Goal: Transaction & Acquisition: Purchase product/service

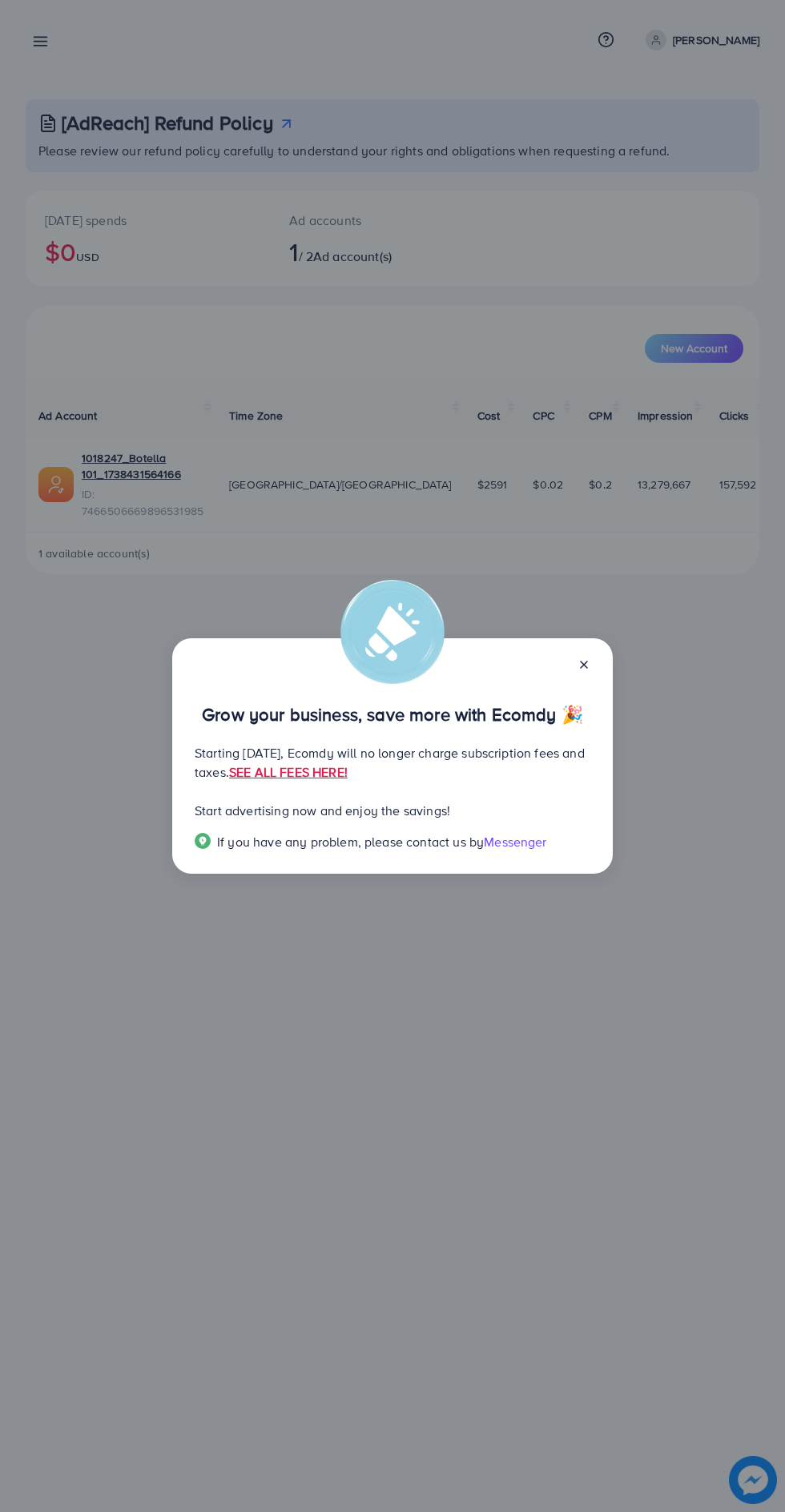
click at [348, 781] on link "SEE ALL FEES HERE!" at bounding box center [288, 771] width 118 height 17
click at [580, 662] on icon at bounding box center [584, 664] width 12 height 12
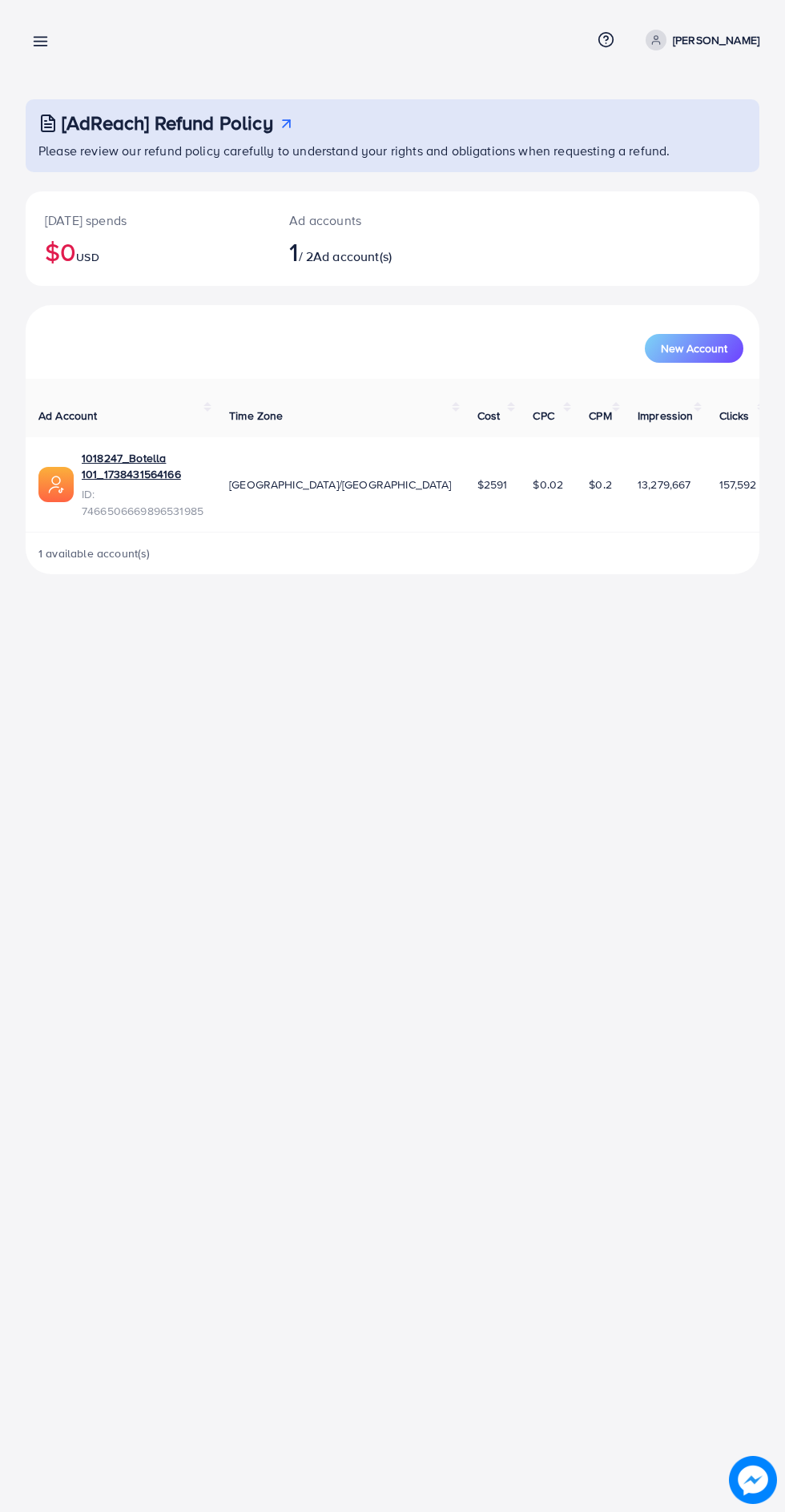
click at [46, 33] on icon at bounding box center [41, 41] width 17 height 17
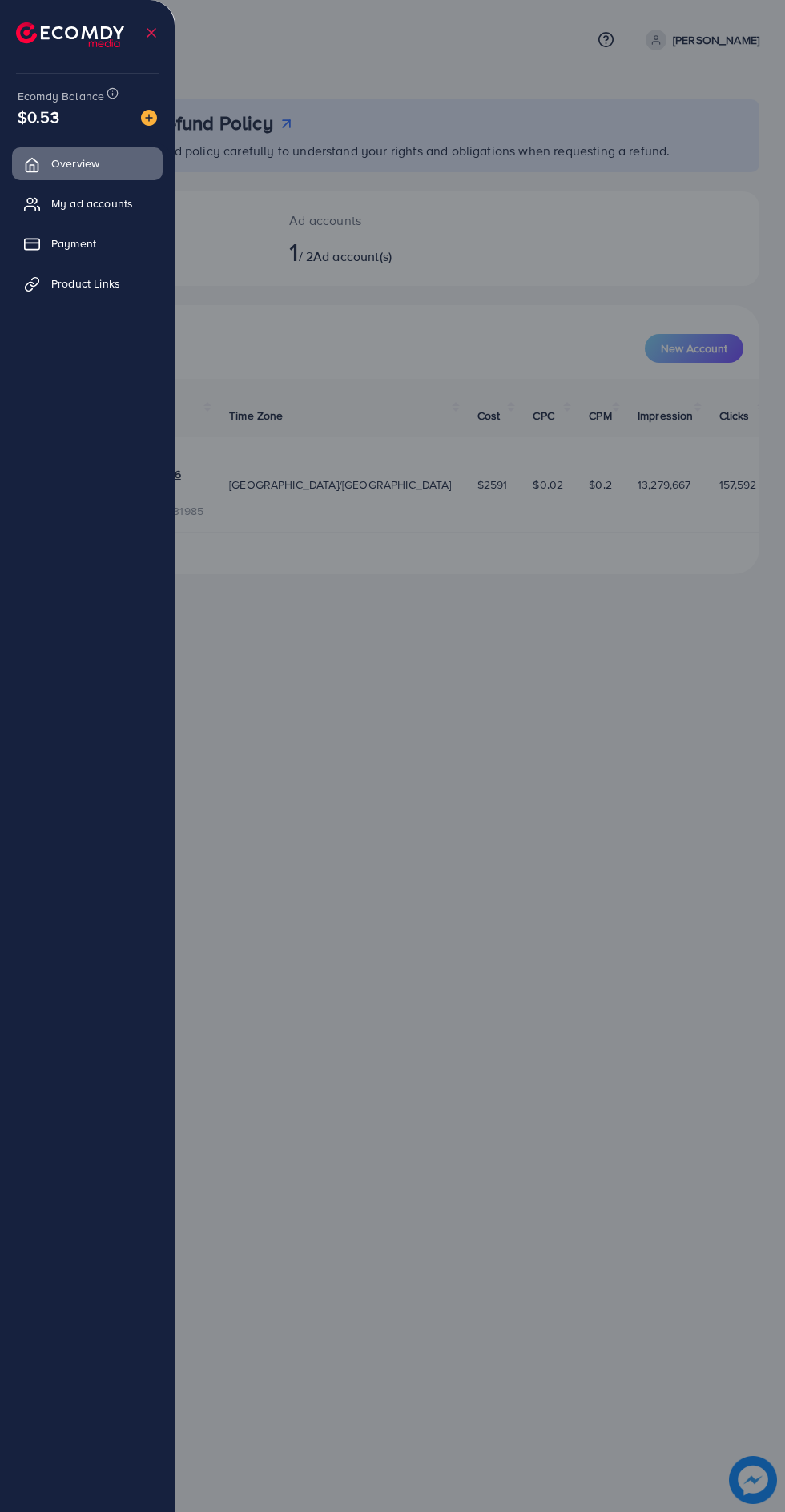
click at [37, 208] on icon at bounding box center [32, 204] width 16 height 16
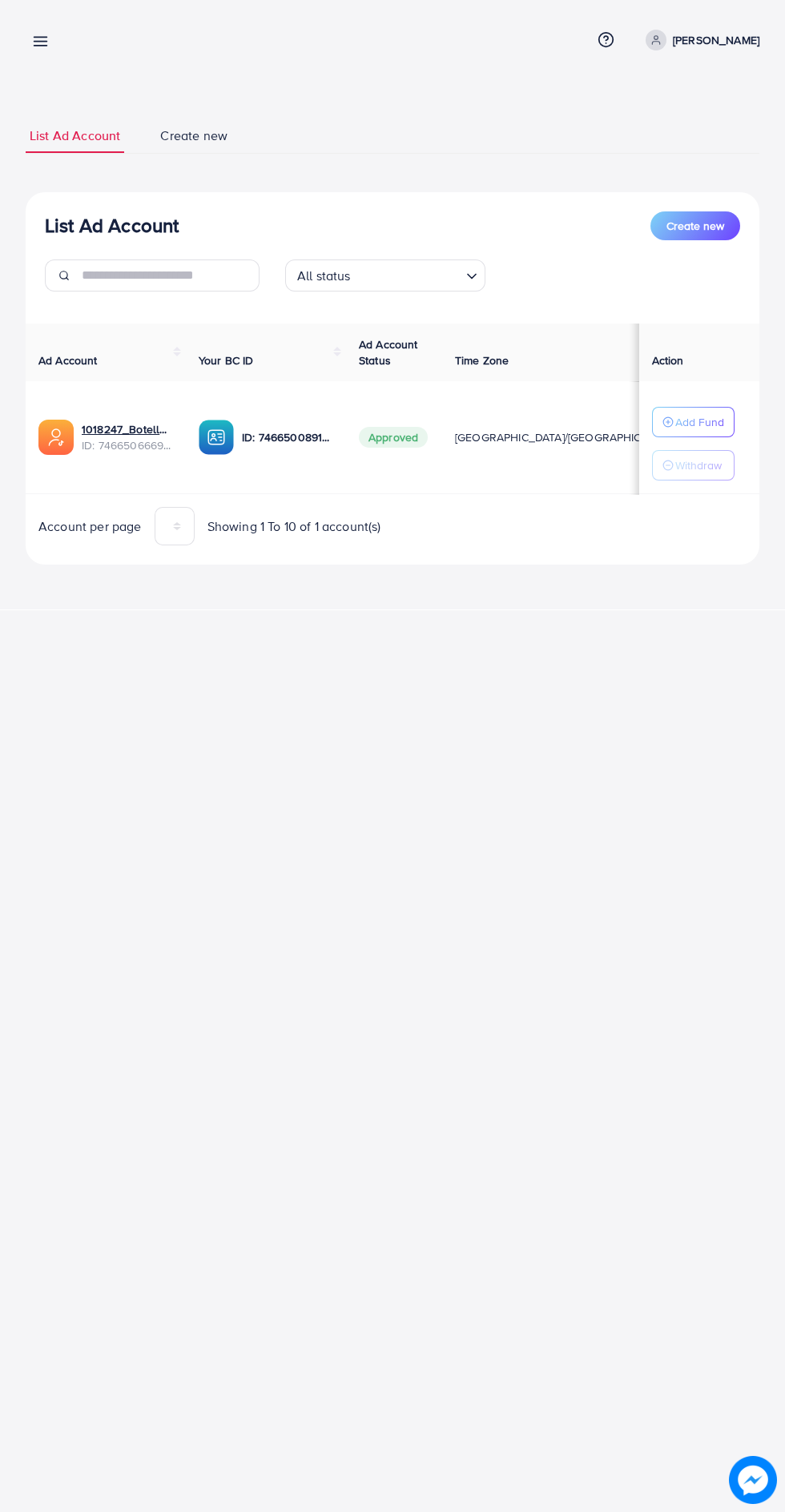
click at [54, 230] on h3 "List Ad Account" at bounding box center [112, 226] width 134 height 23
click at [30, 41] on link at bounding box center [37, 41] width 23 height 20
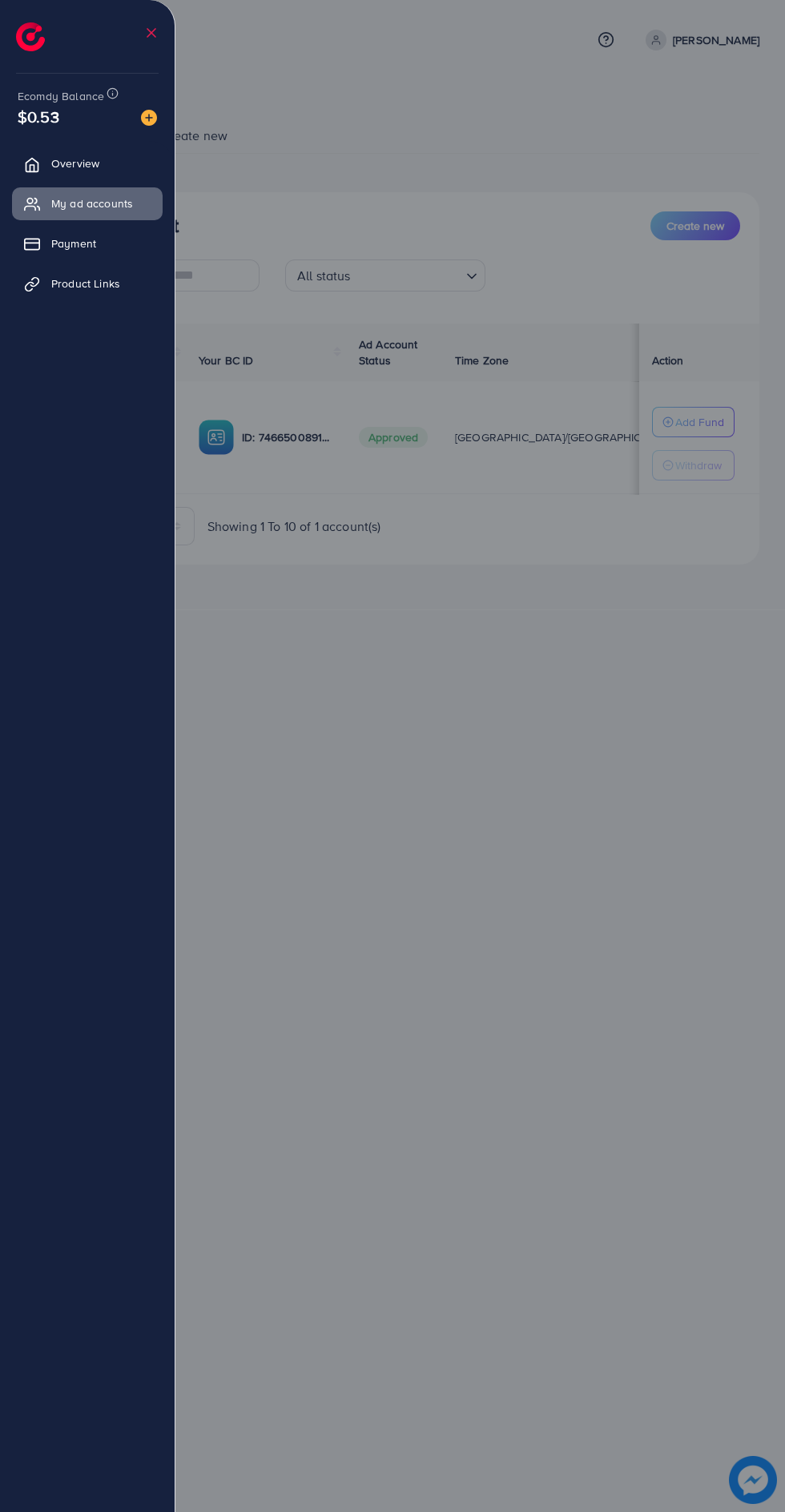
click at [55, 246] on span "Payment" at bounding box center [74, 243] width 45 height 16
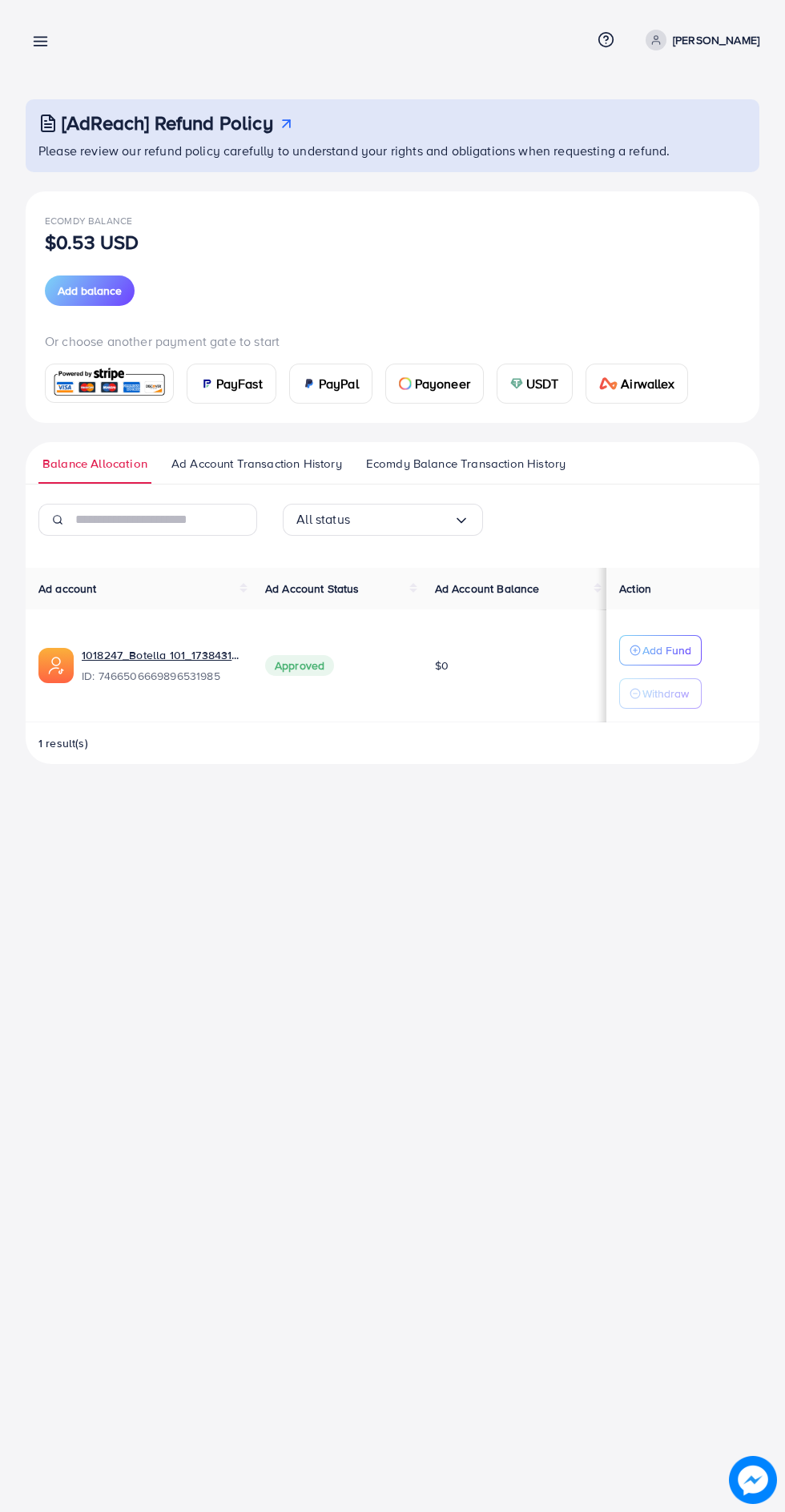
click at [475, 379] on div "Payoneer" at bounding box center [435, 384] width 97 height 38
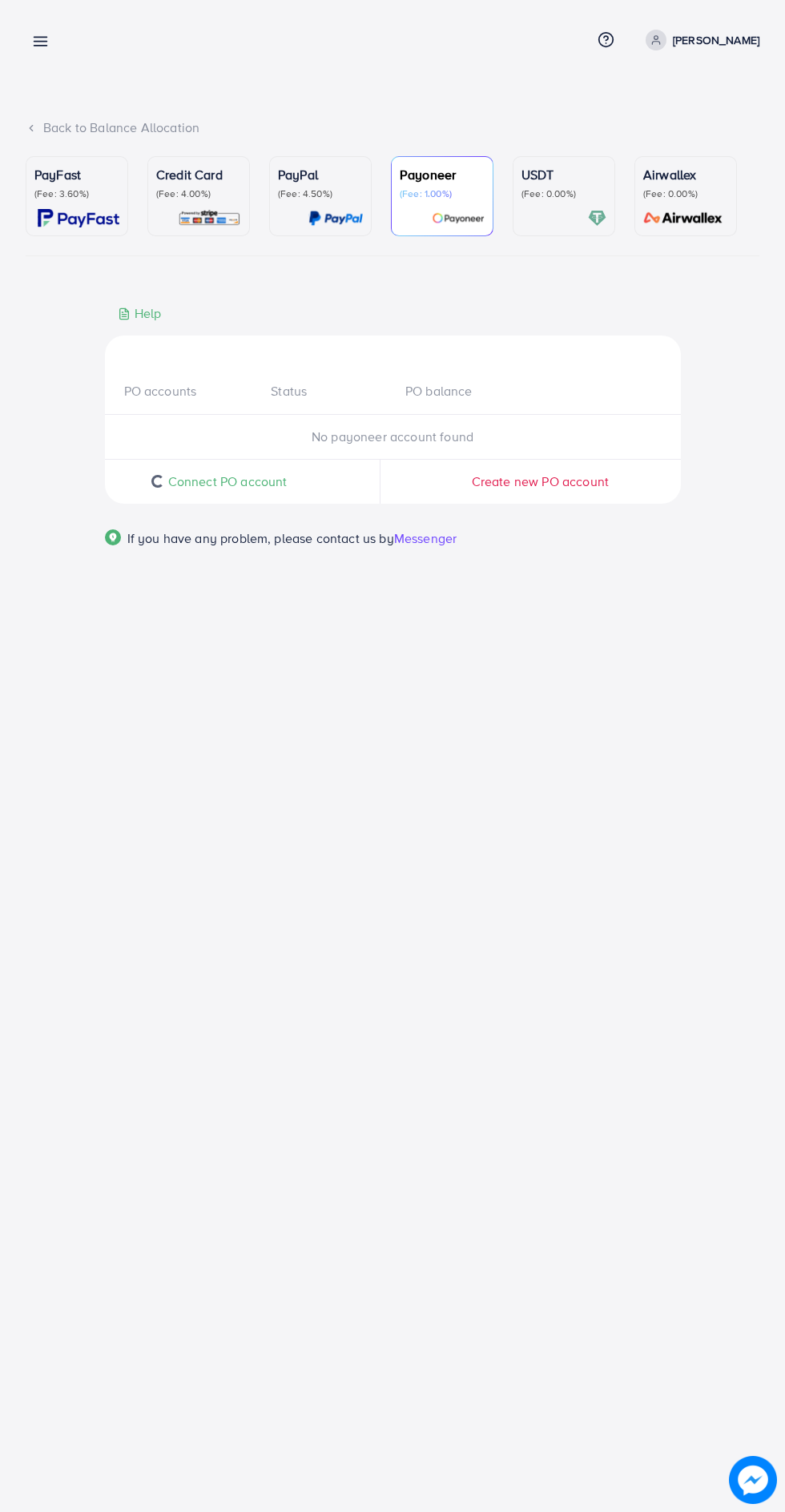
click at [534, 383] on div "PO accounts Status PO balance" at bounding box center [393, 392] width 576 height 45
click at [534, 206] on div "USDT (Fee: 0.00%)" at bounding box center [564, 196] width 85 height 62
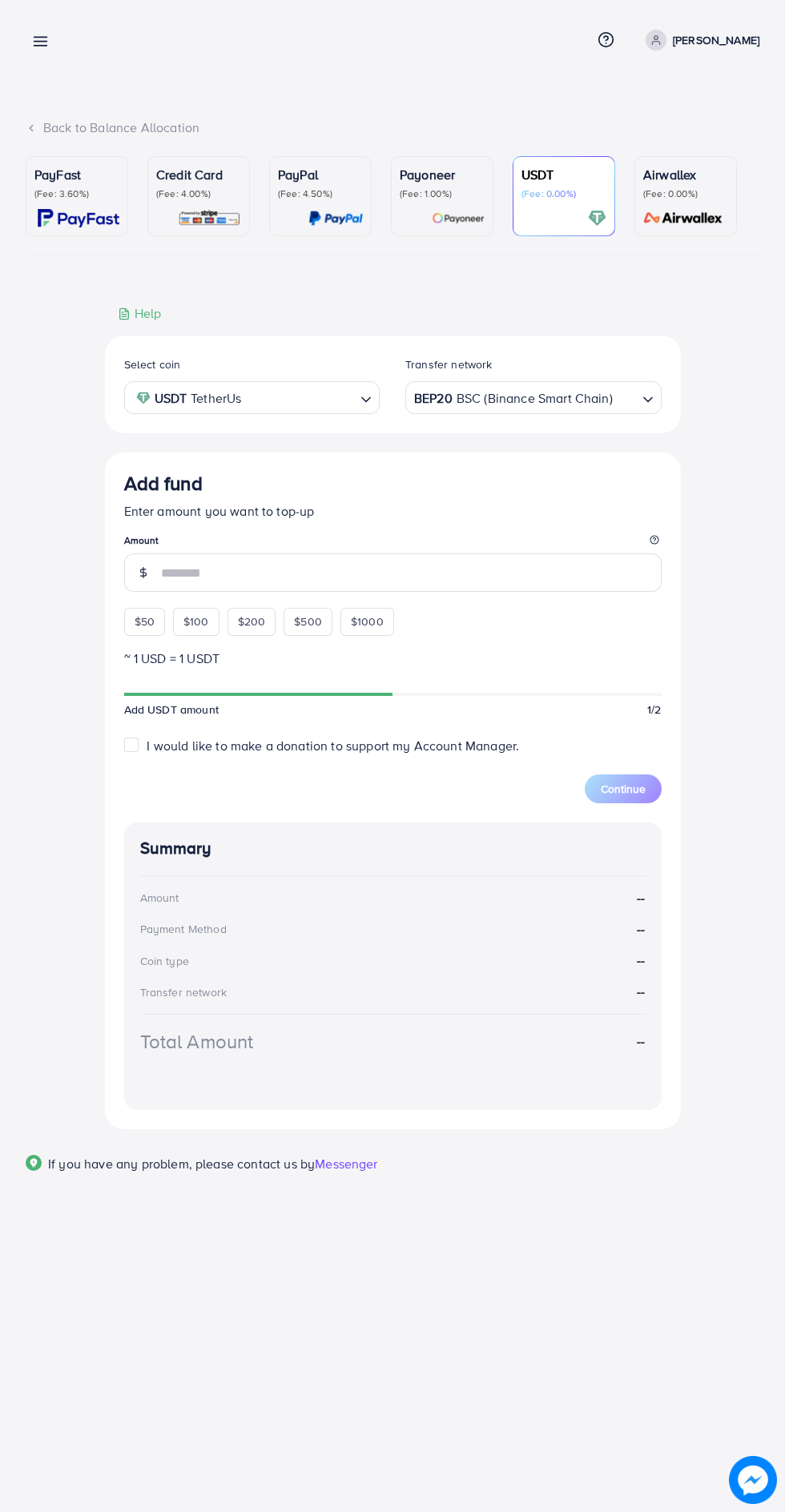
click at [148, 616] on div "$50" at bounding box center [144, 622] width 41 height 27
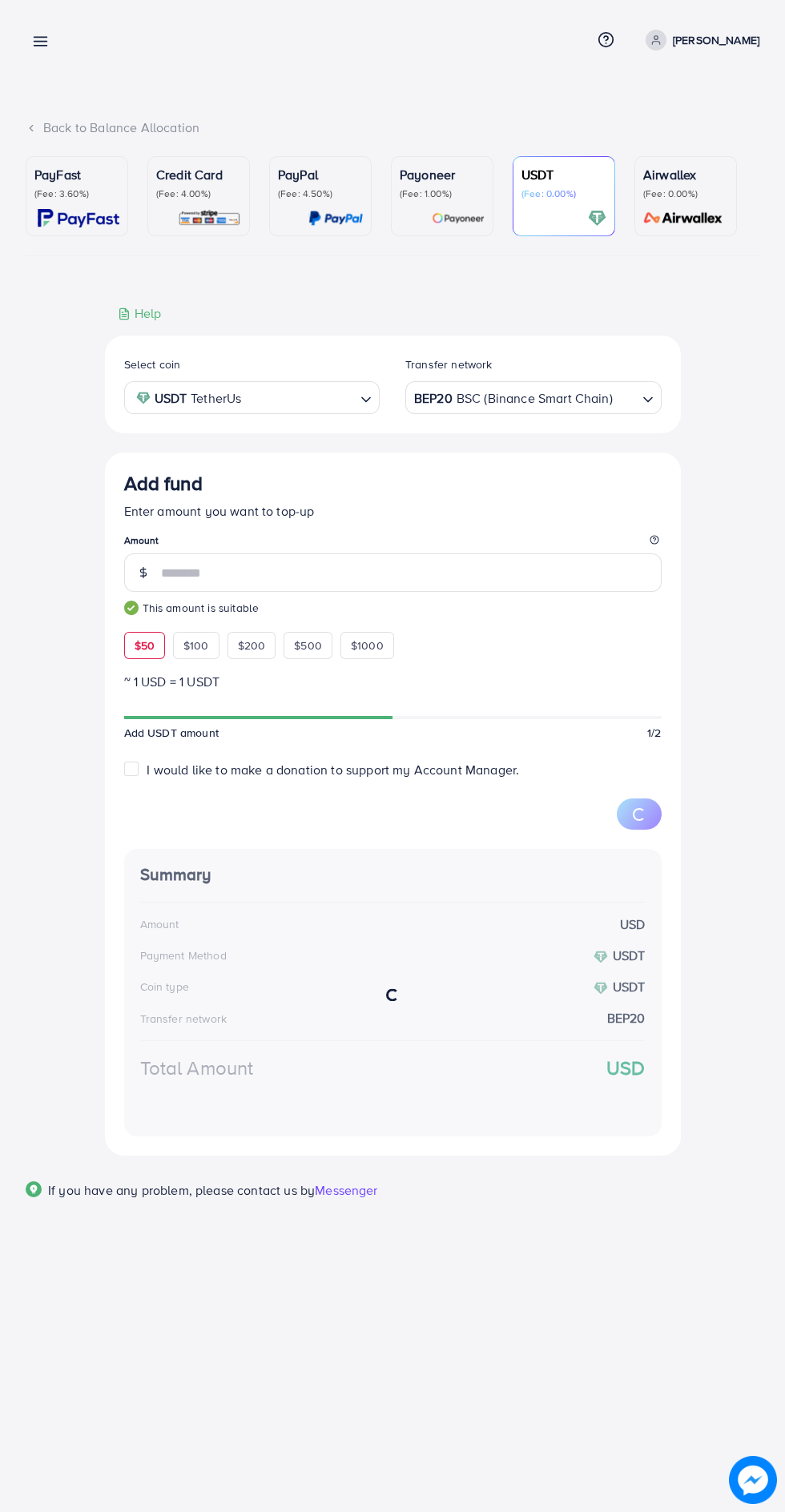
type input "**"
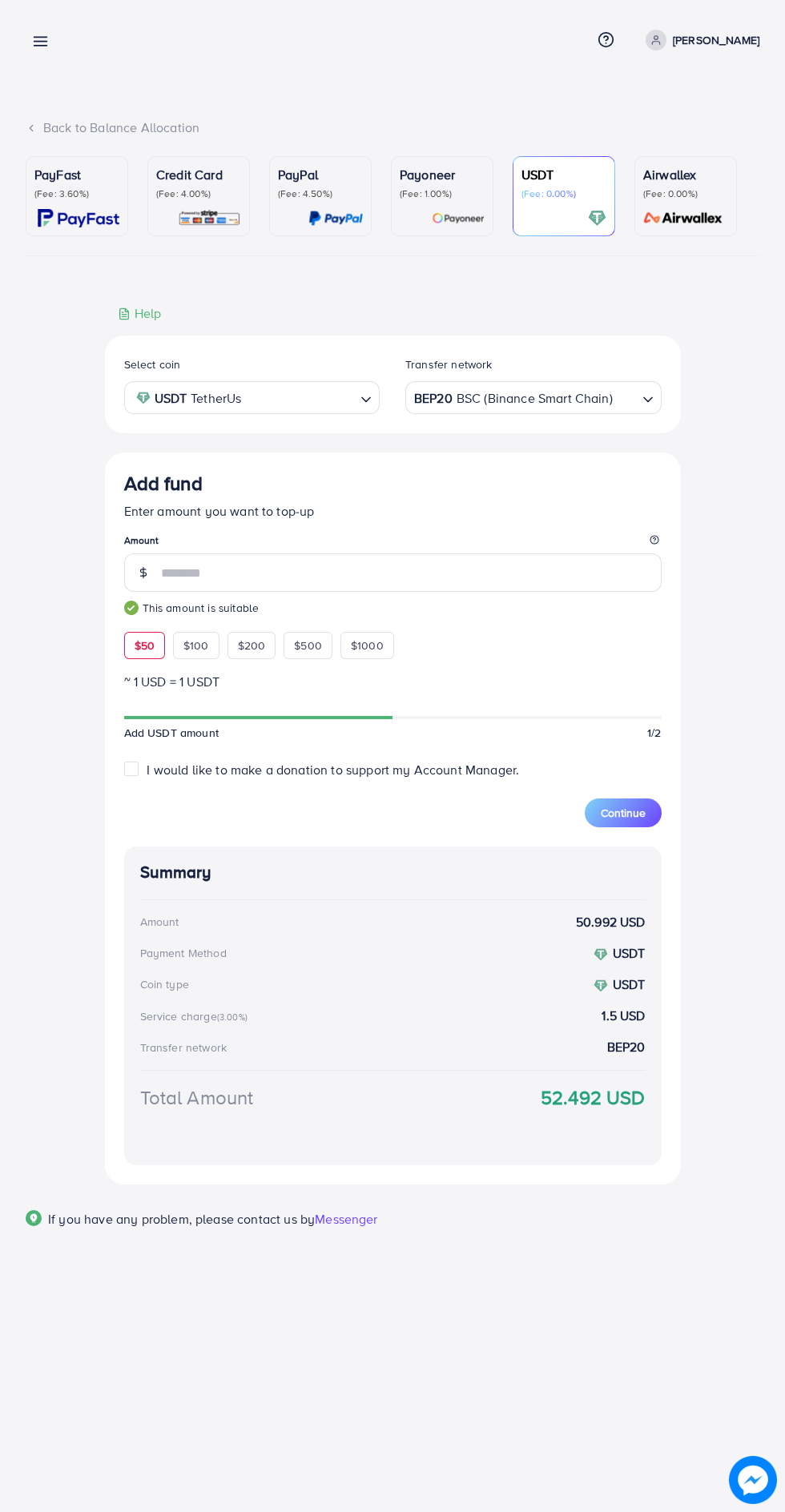
click at [645, 825] on button "Continue" at bounding box center [624, 813] width 77 height 29
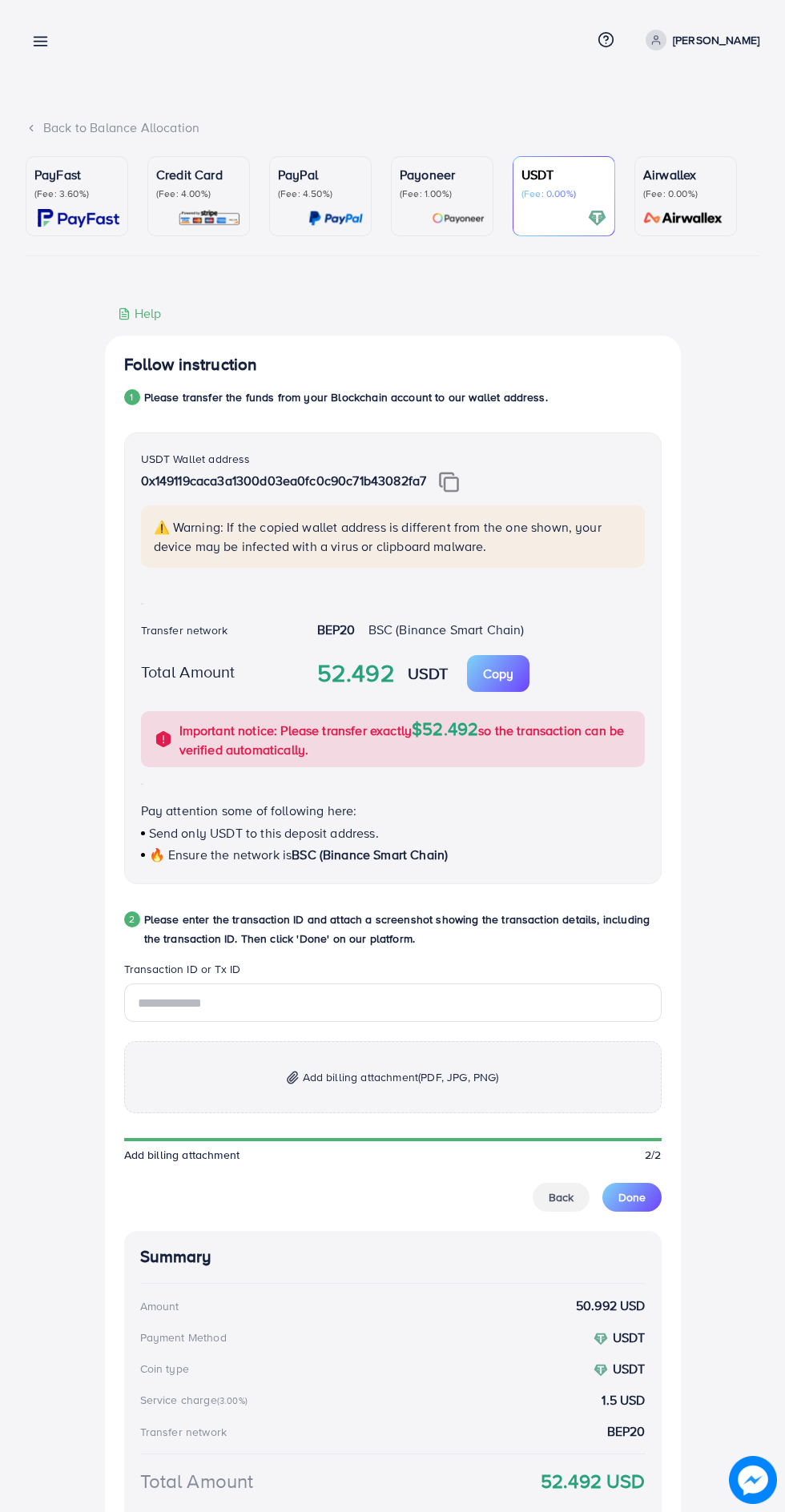
click at [437, 185] on div "Payoneer (Fee: 1.00%)" at bounding box center [442, 182] width 85 height 35
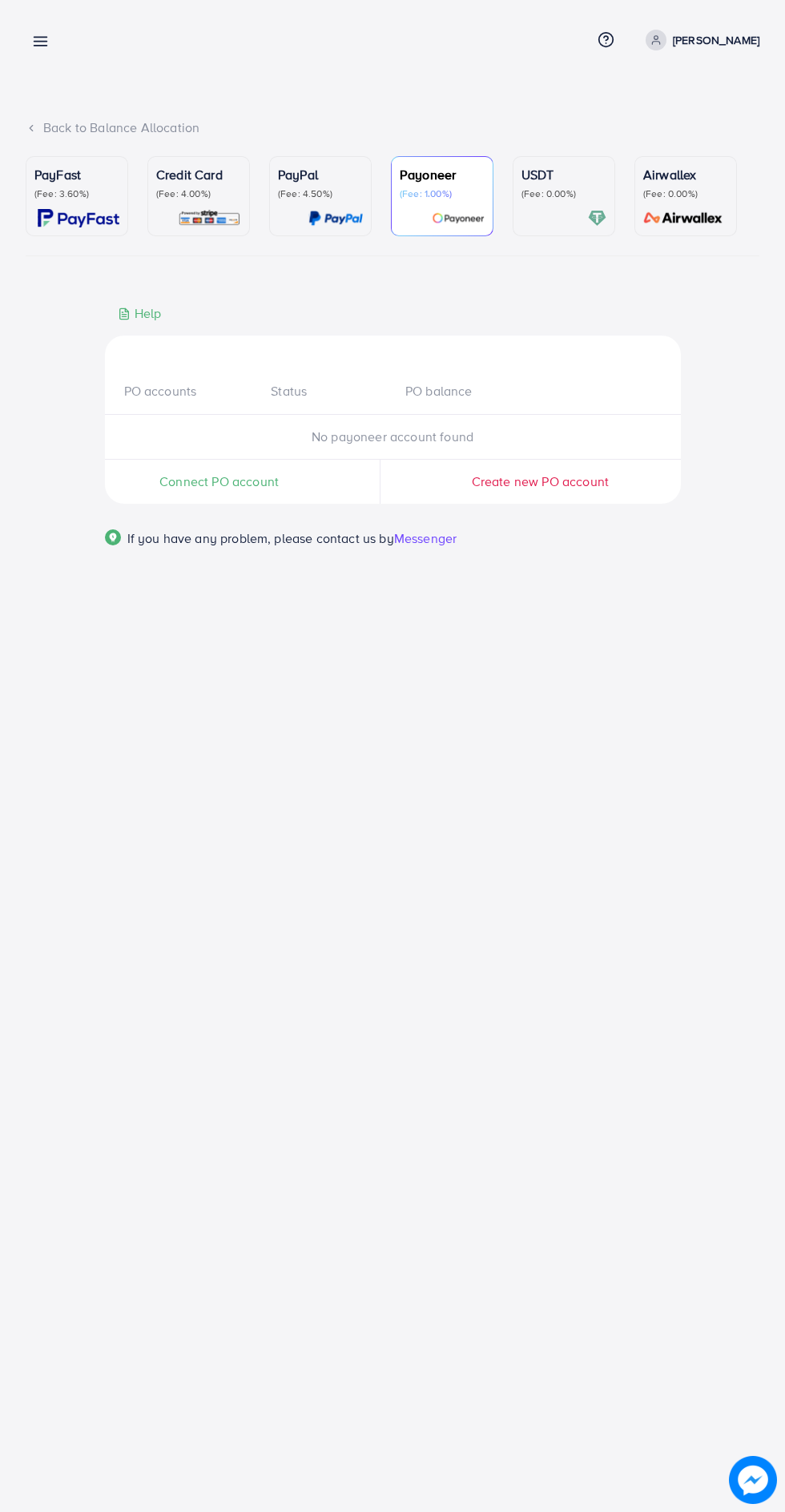
click at [565, 207] on div "USDT (Fee: 0.00%)" at bounding box center [564, 196] width 85 height 62
click at [556, 181] on p "USDT" at bounding box center [564, 174] width 85 height 19
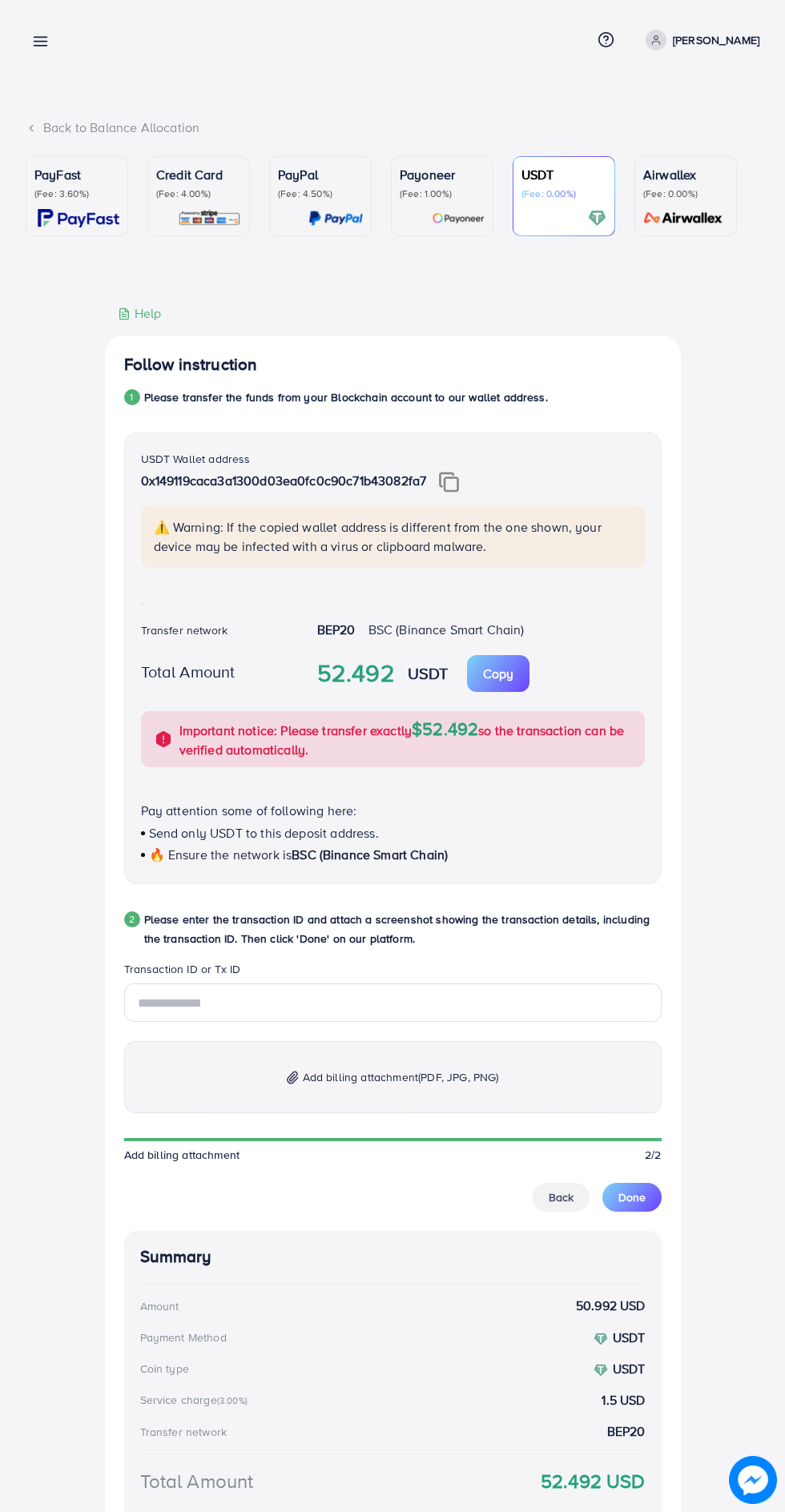
click at [45, 136] on div "Back to Balance Allocation" at bounding box center [393, 127] width 734 height 18
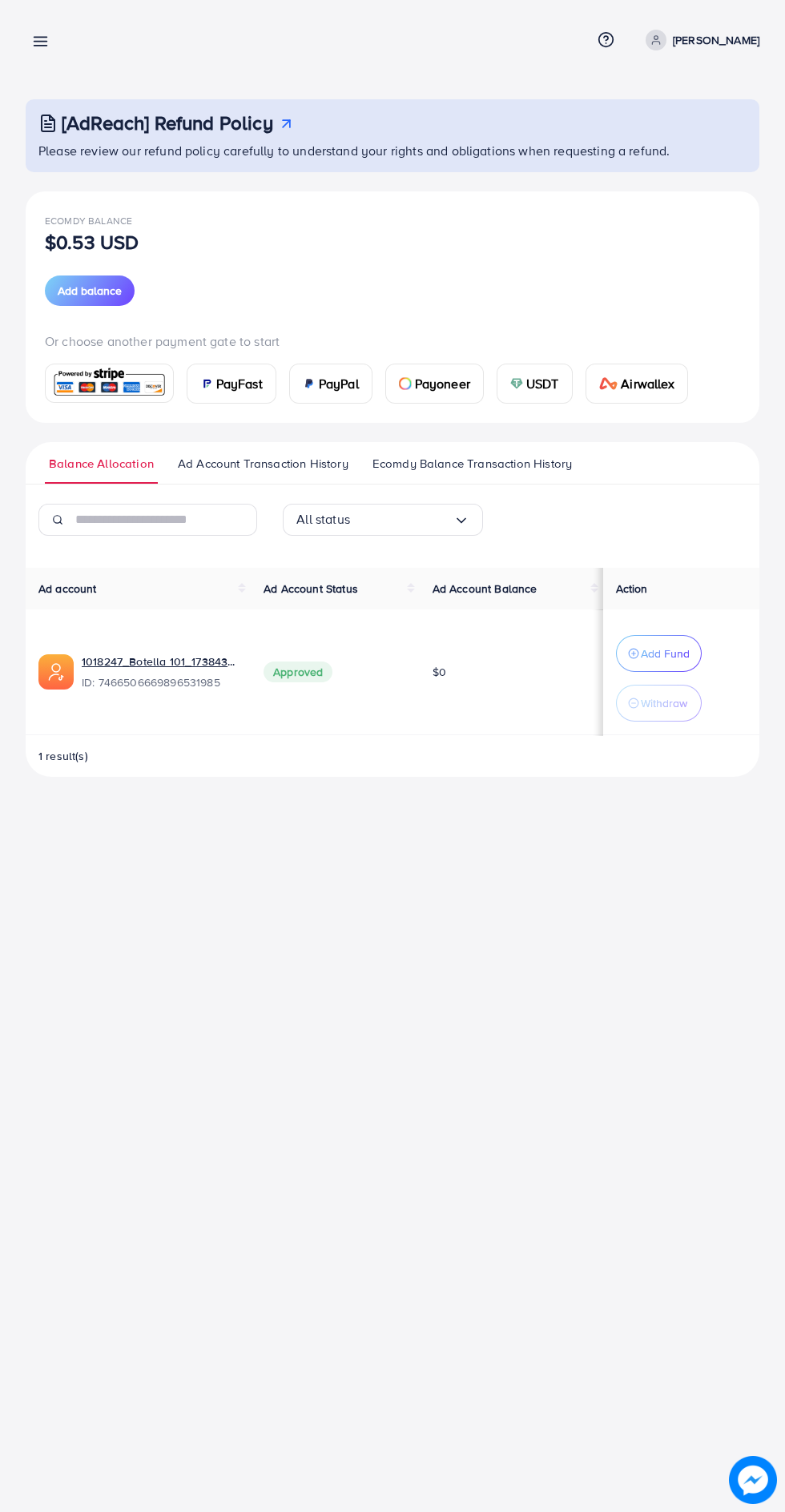
click at [559, 383] on span "USDT" at bounding box center [542, 384] width 32 height 19
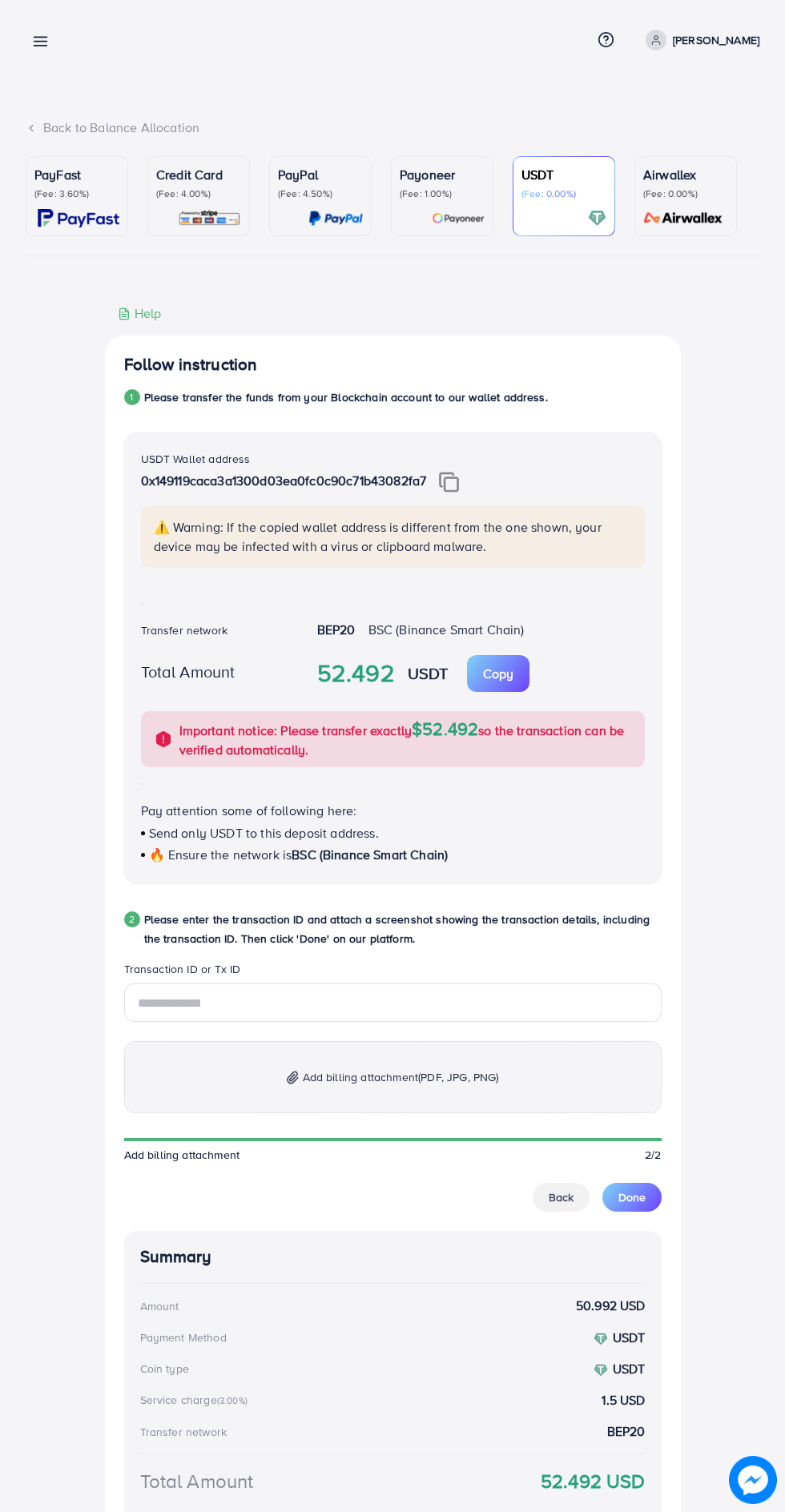
scroll to position [12, 0]
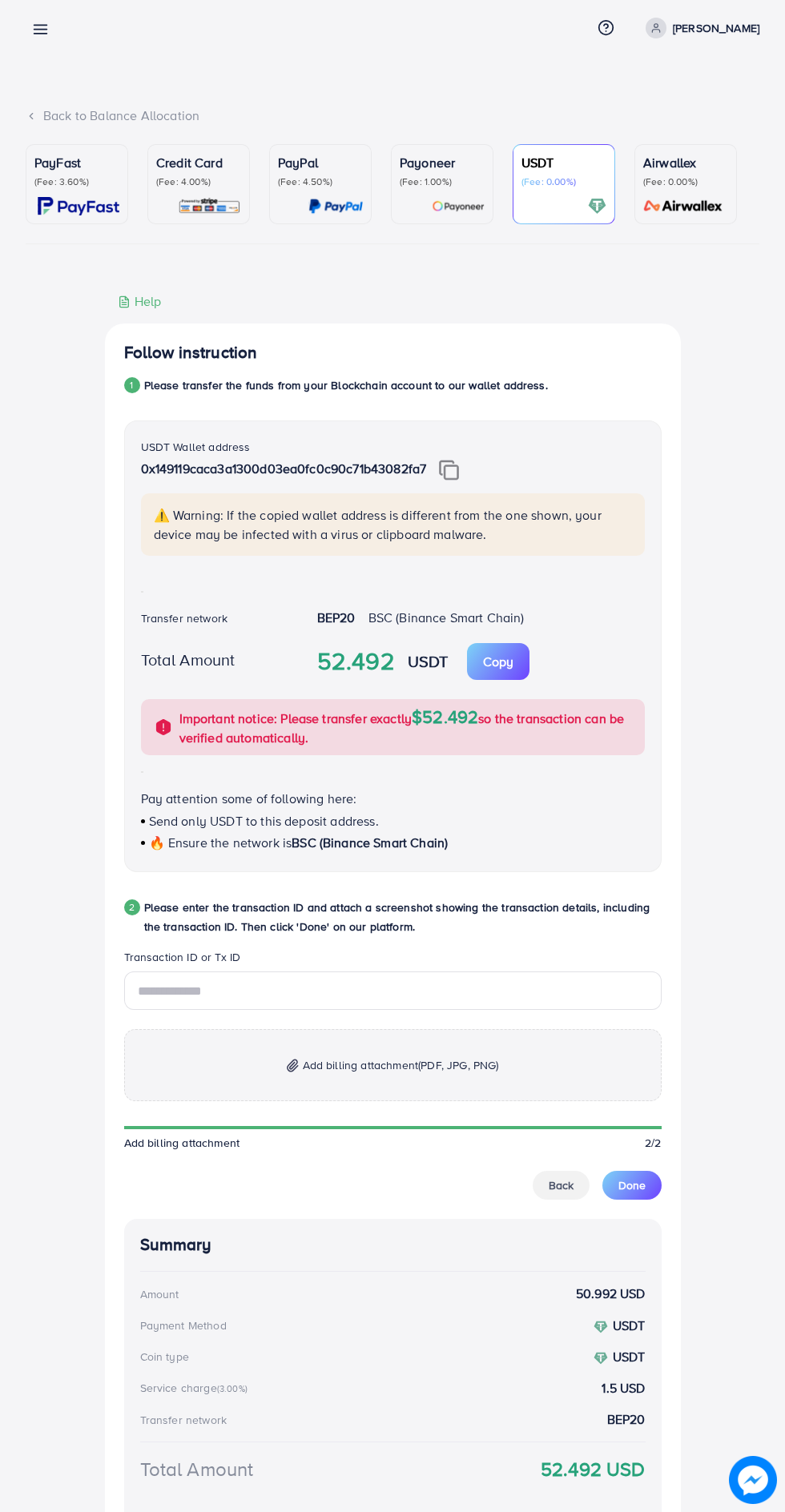
click at [637, 1189] on span "Done" at bounding box center [632, 1185] width 27 height 16
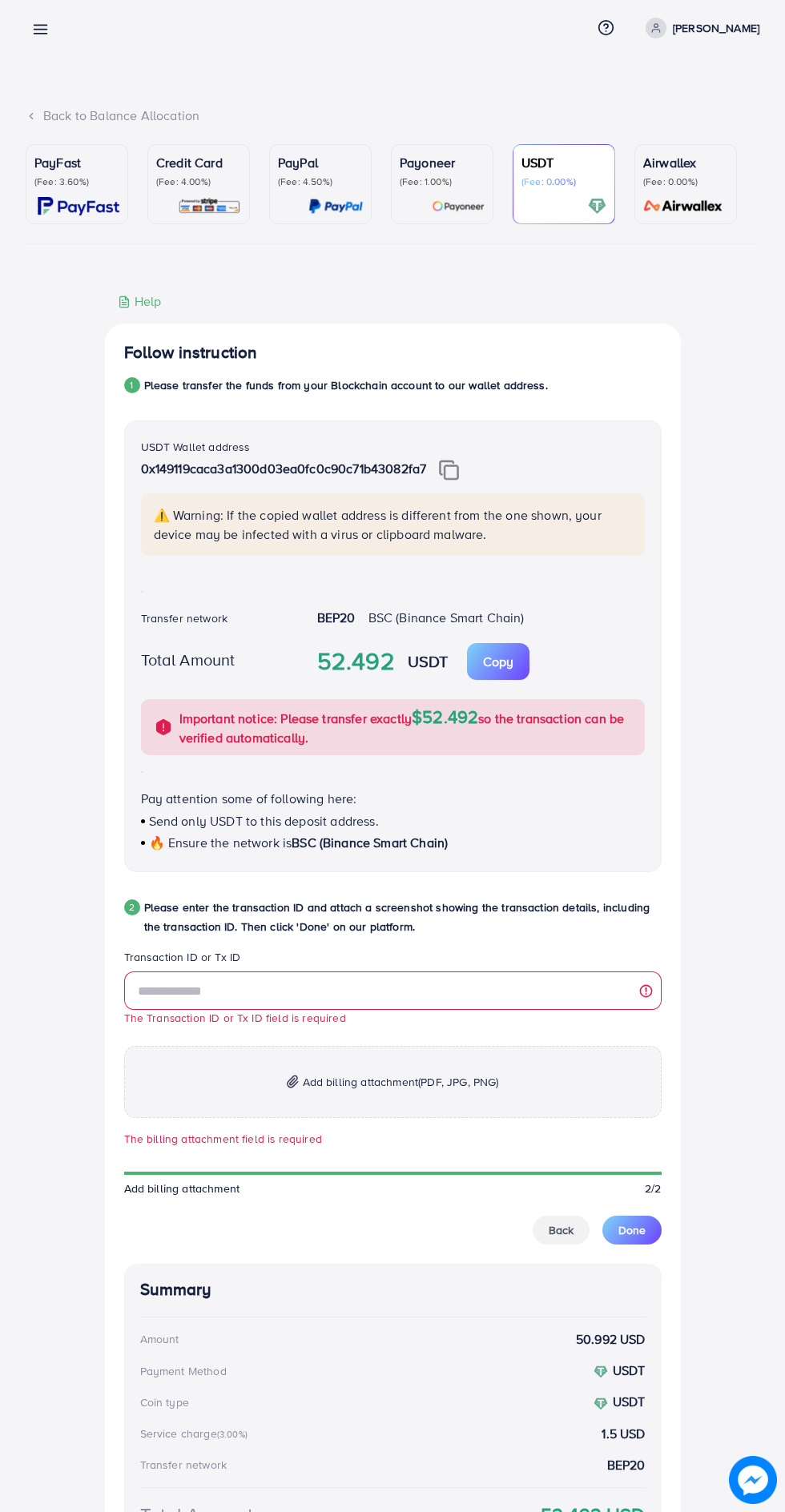
scroll to position [0, 0]
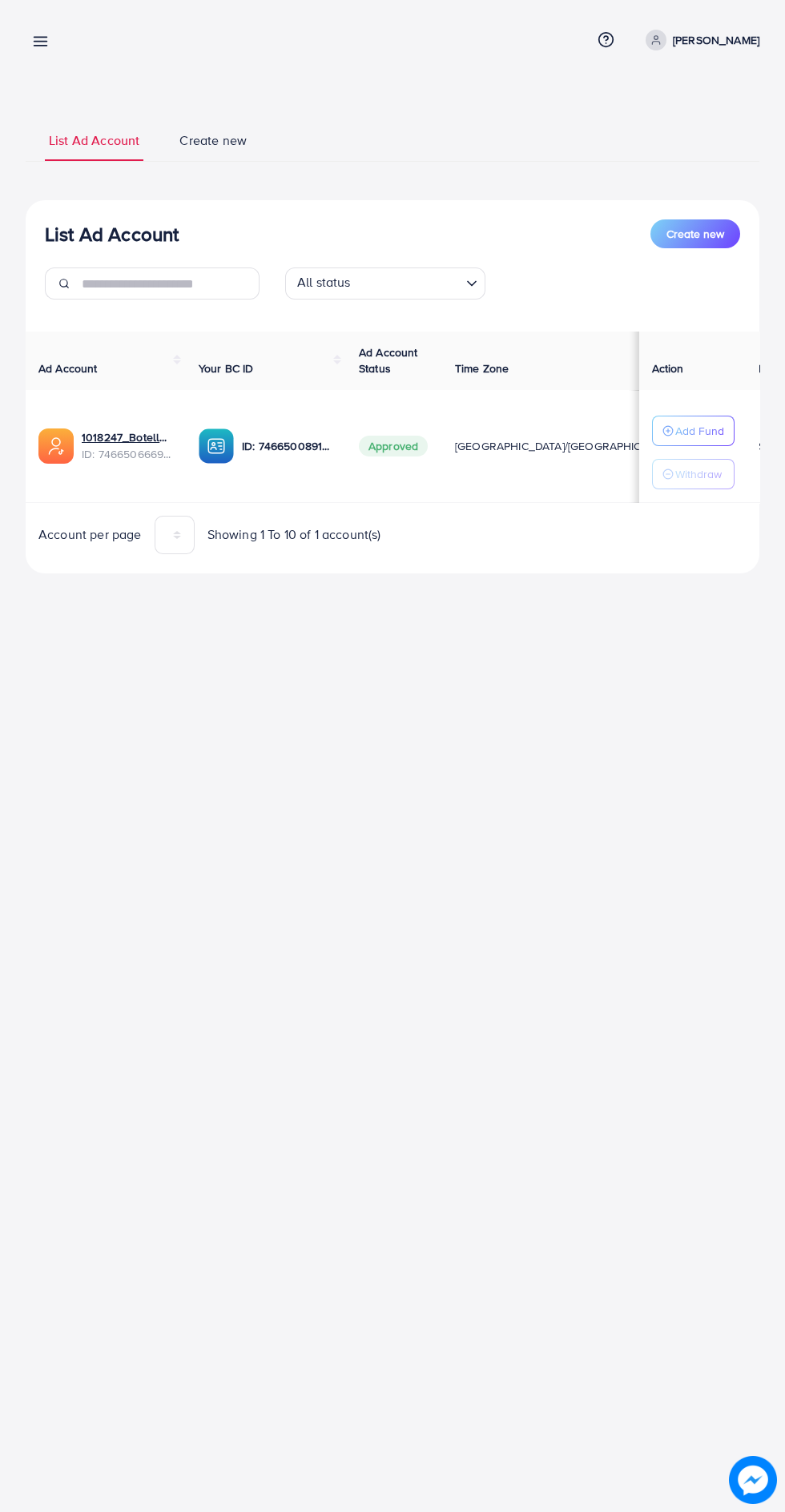
click at [37, 39] on icon at bounding box center [41, 41] width 17 height 17
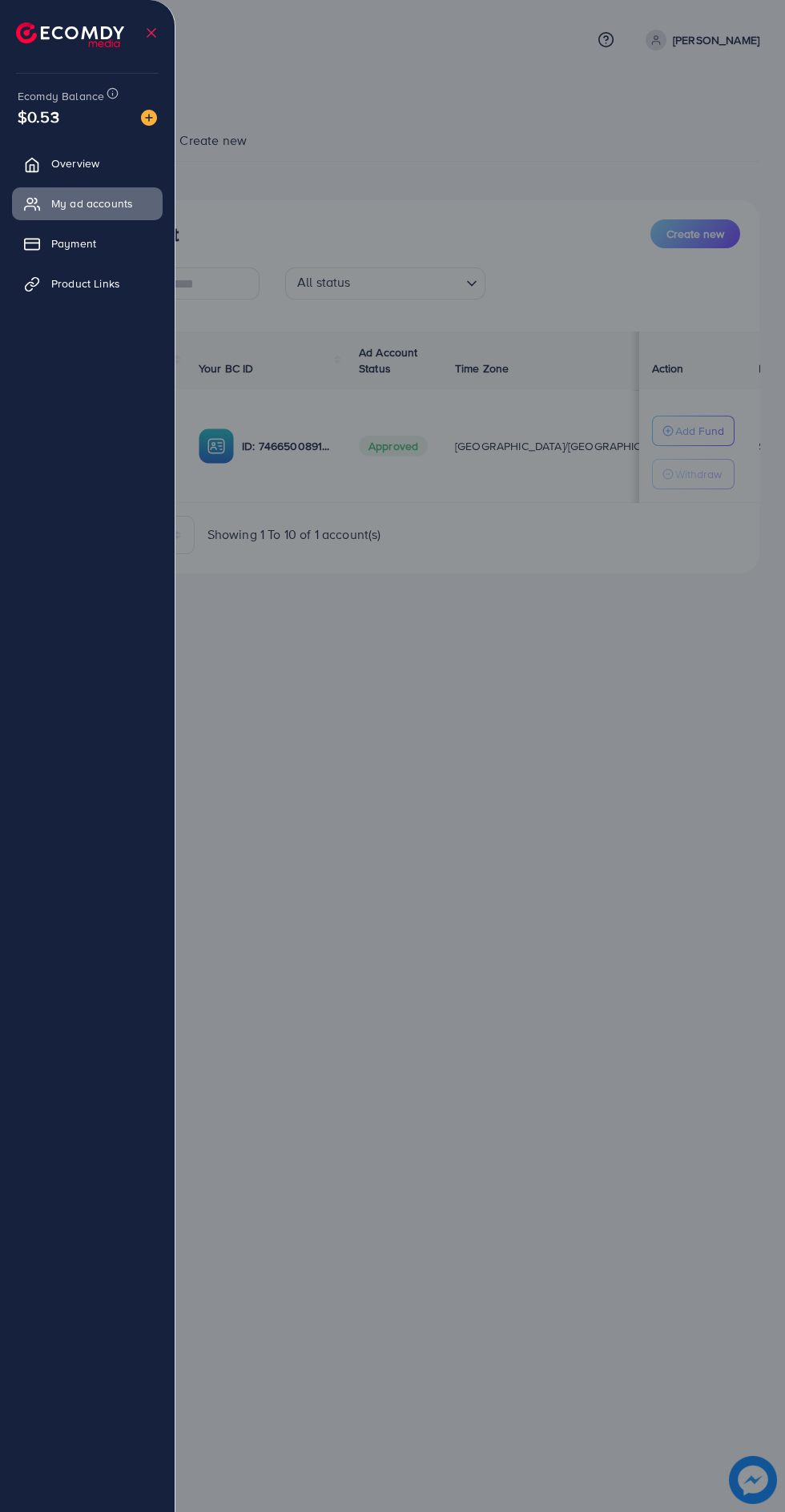
click at [61, 251] on span "Payment" at bounding box center [74, 243] width 45 height 16
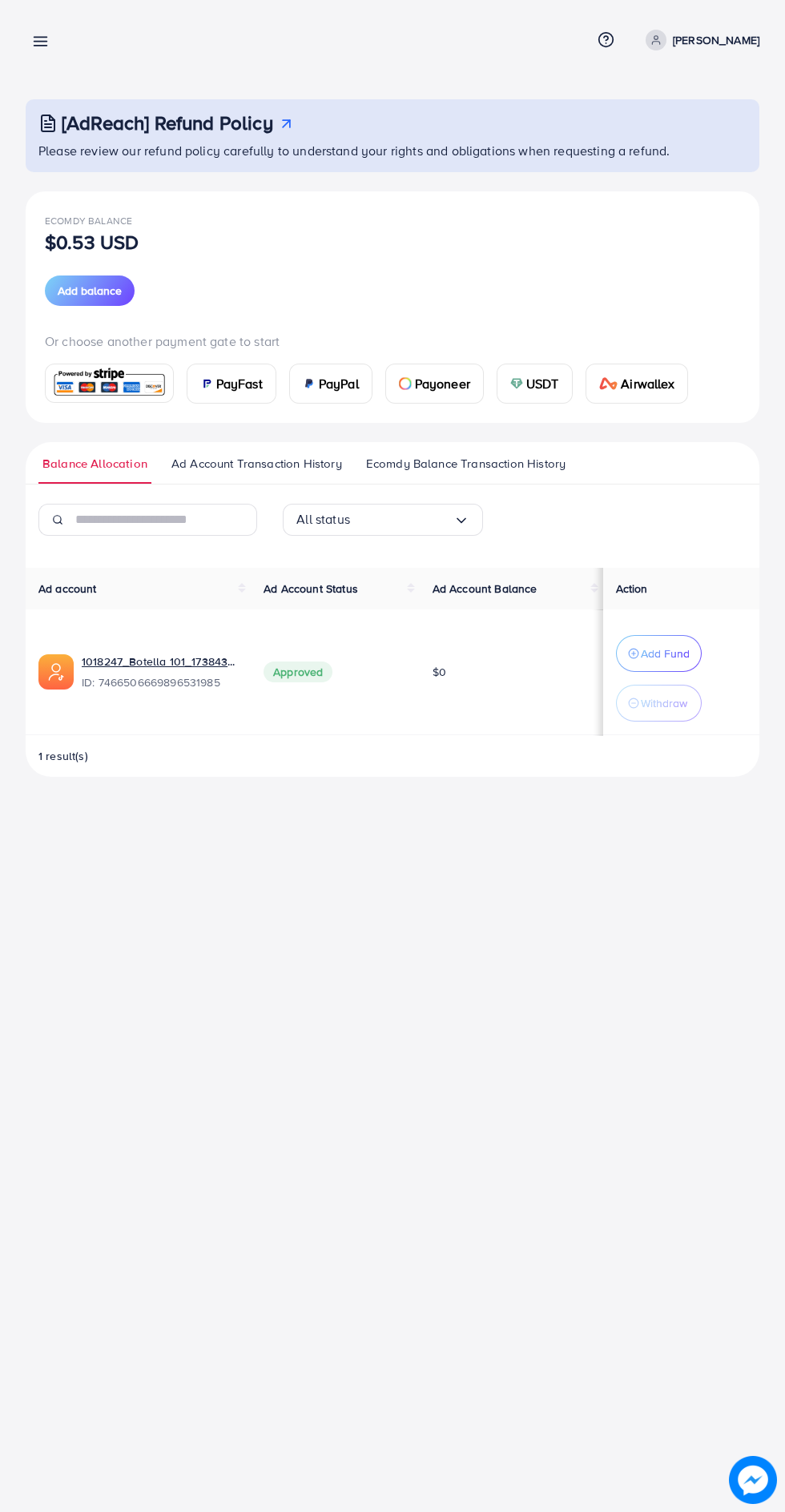
click at [554, 393] on span "USDT" at bounding box center [542, 384] width 32 height 19
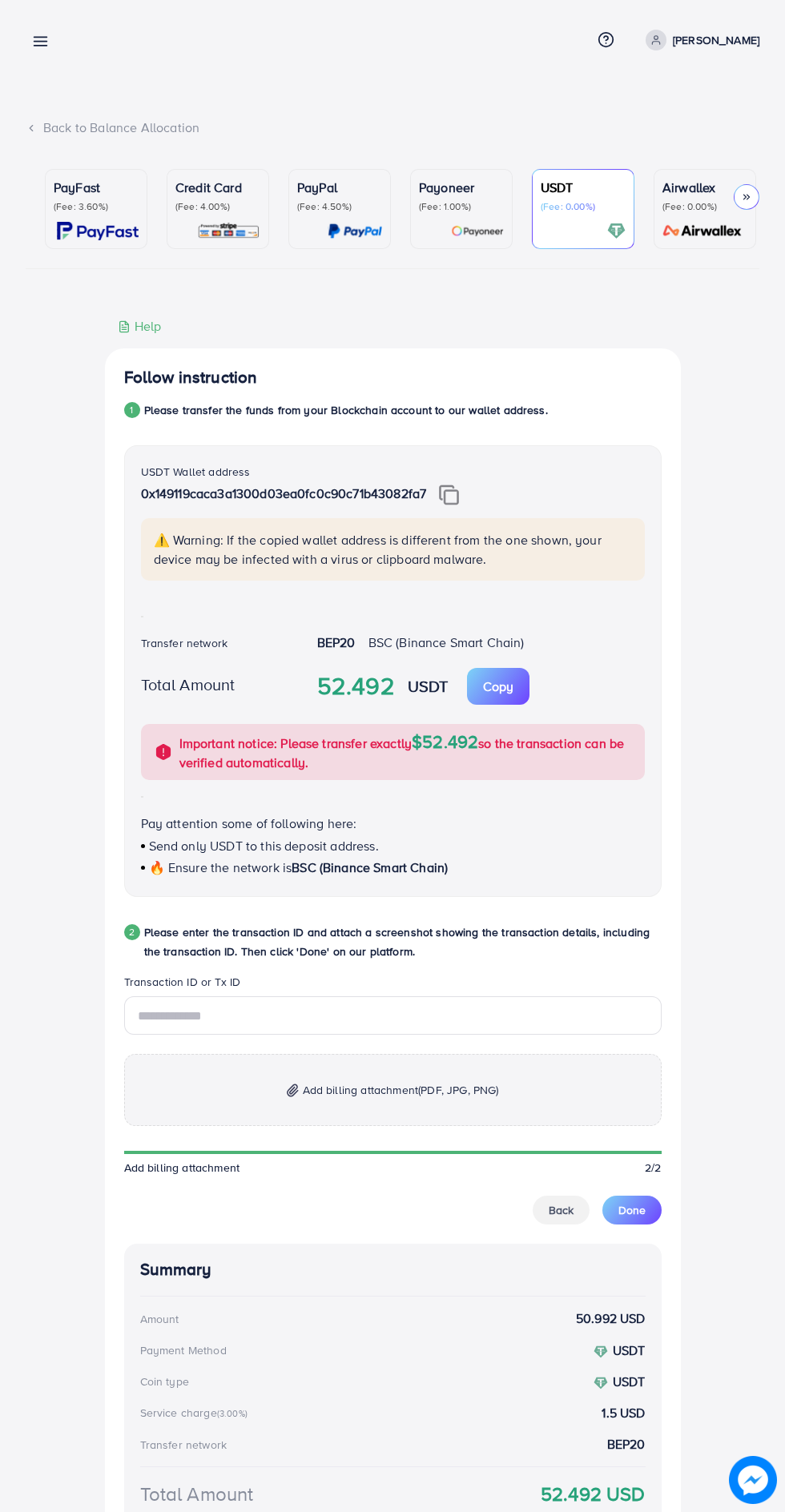
scroll to position [25, 0]
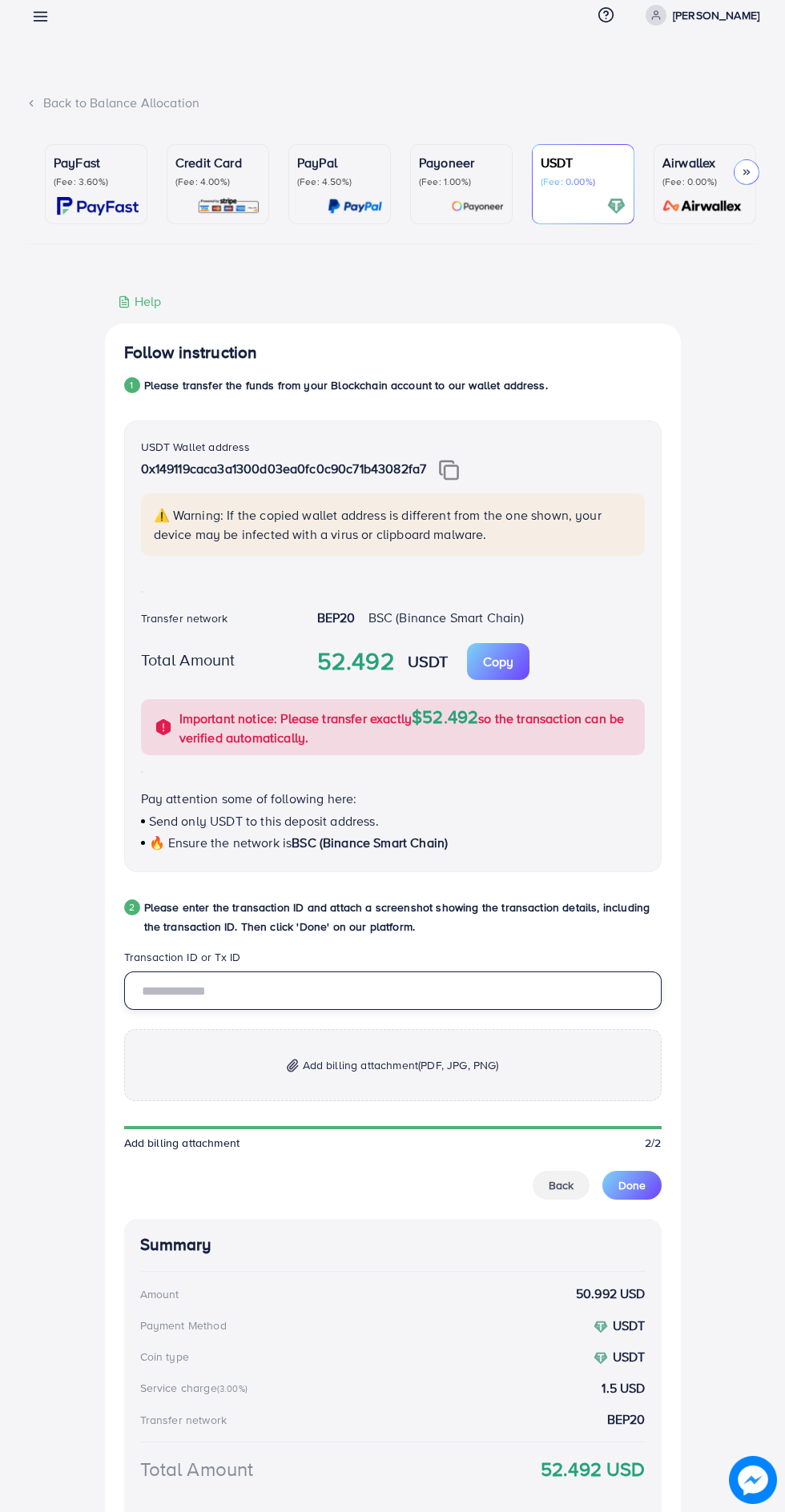
click at [533, 996] on input "text" at bounding box center [393, 991] width 538 height 38
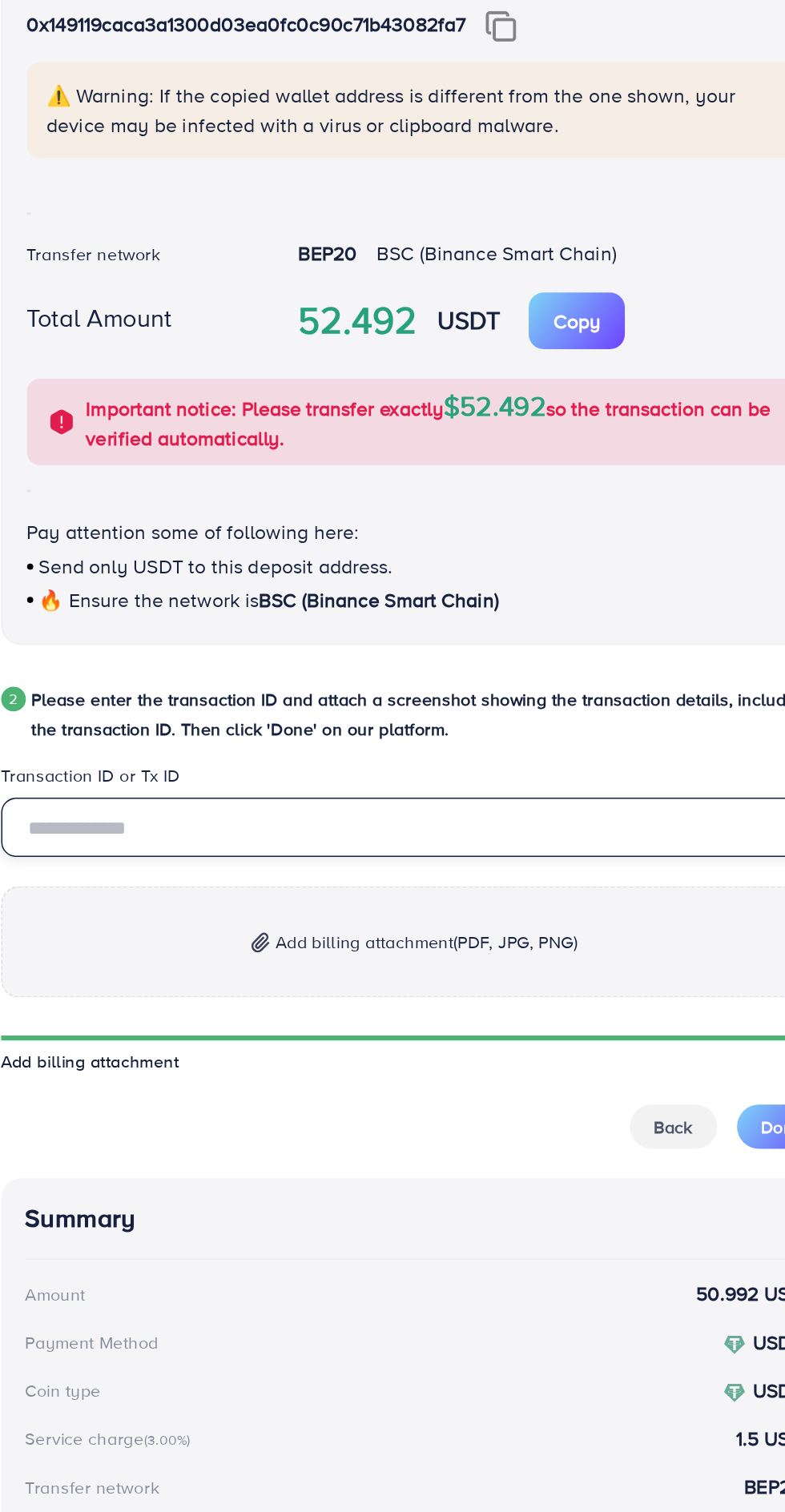
scroll to position [65, 0]
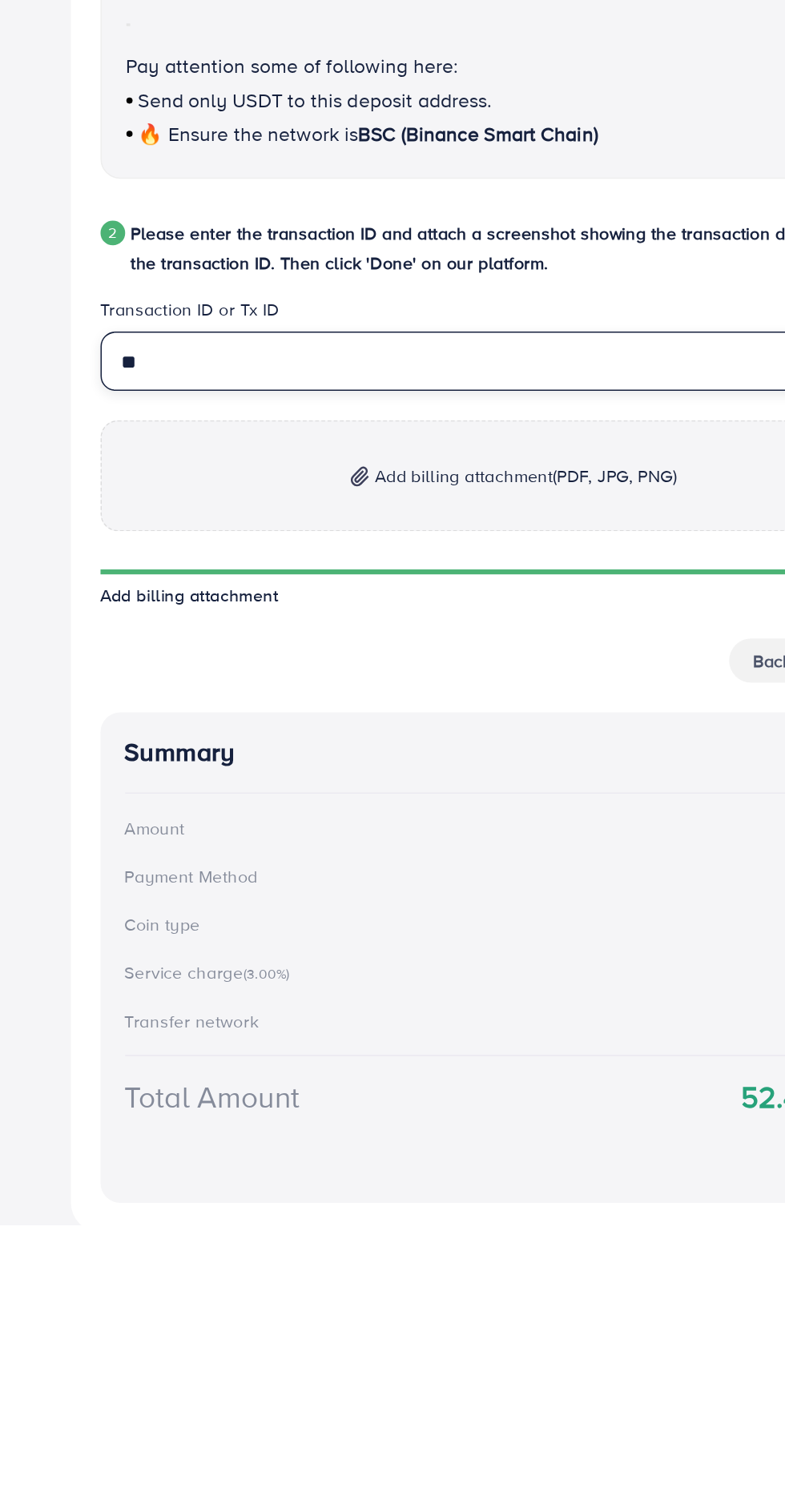
type input "**"
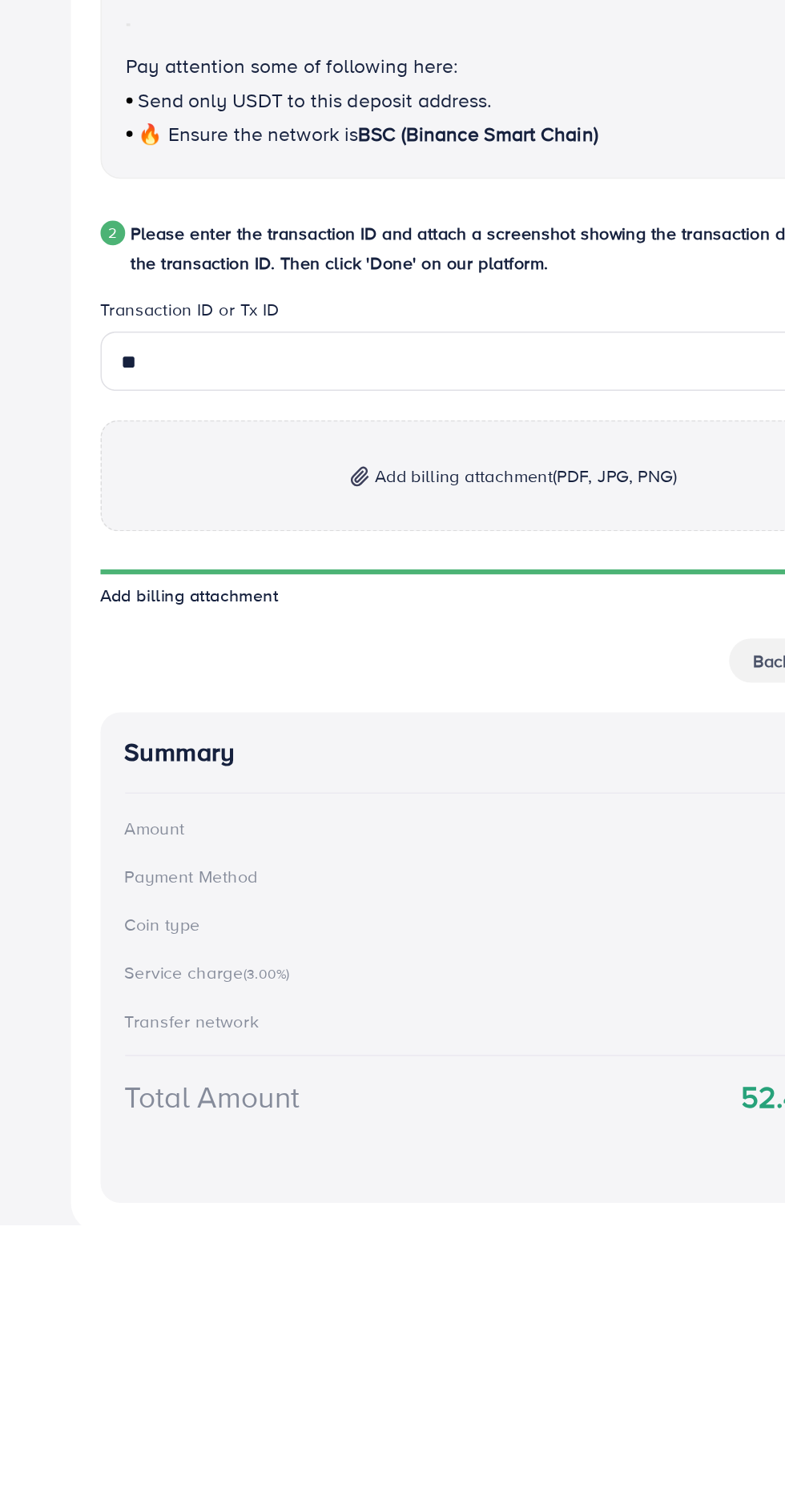
click at [470, 1031] on span "(PDF, JPG, PNG)" at bounding box center [458, 1025] width 80 height 16
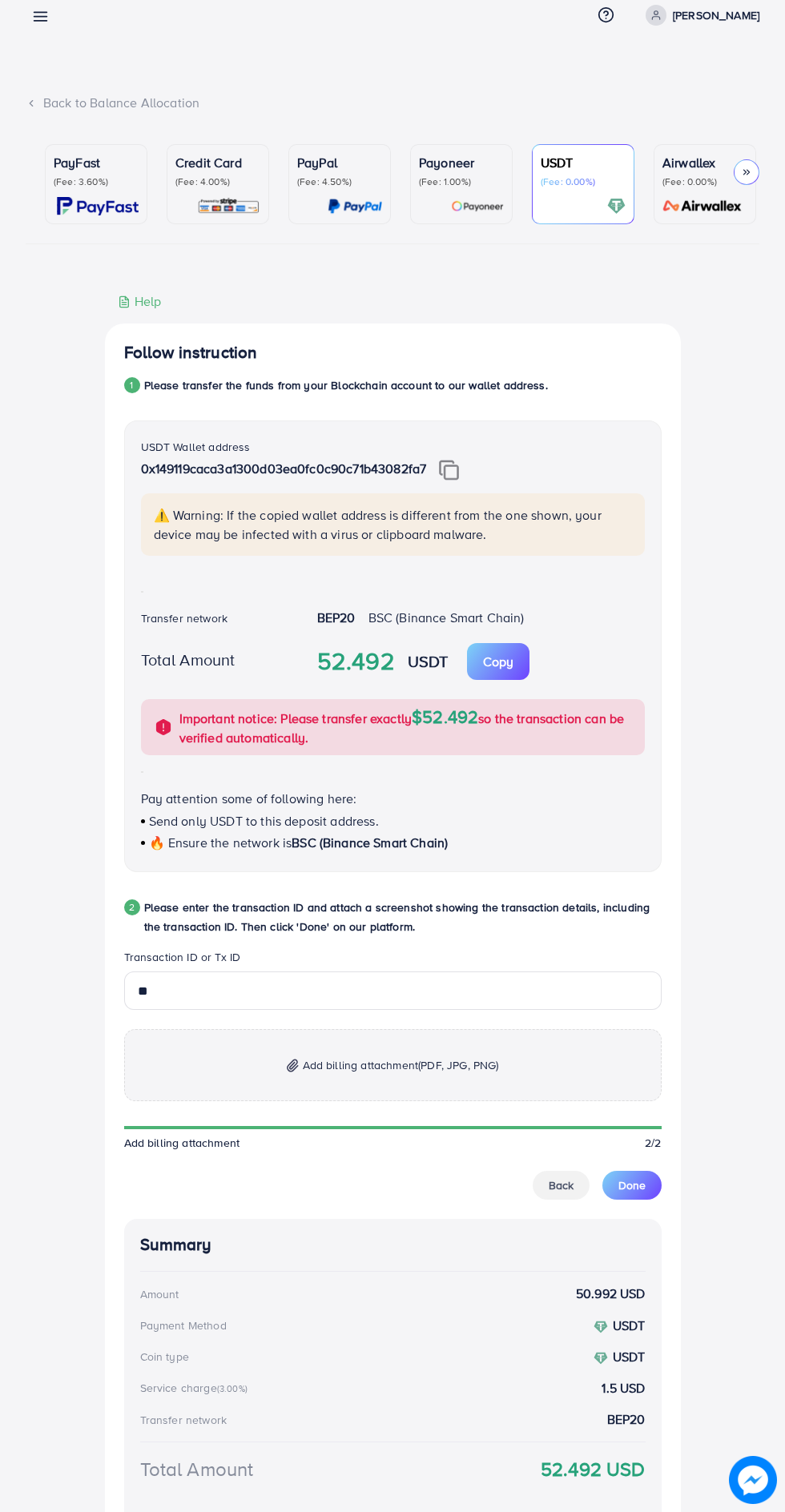
scroll to position [12, 0]
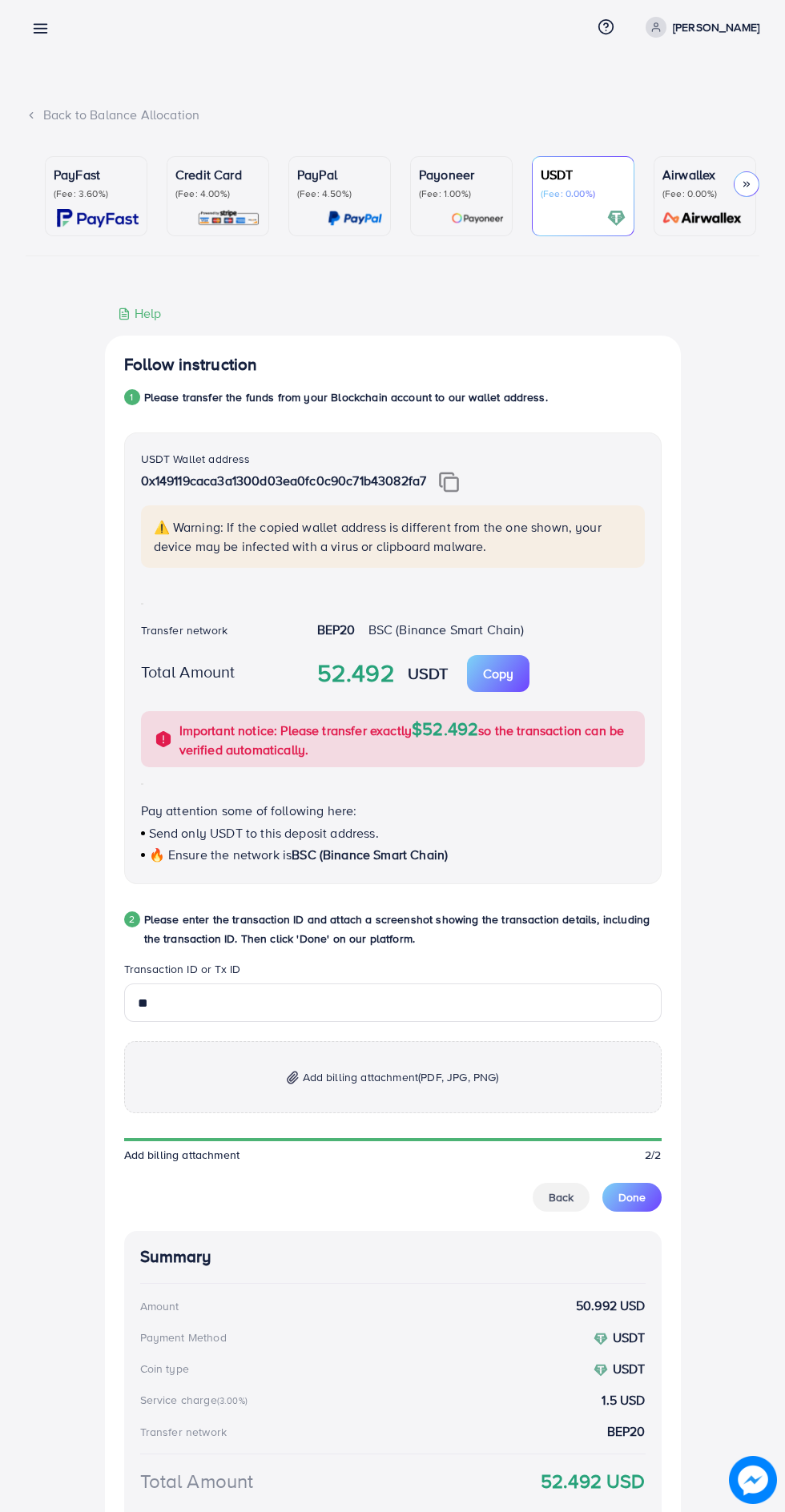
click at [445, 171] on p "Payoneer" at bounding box center [461, 174] width 85 height 19
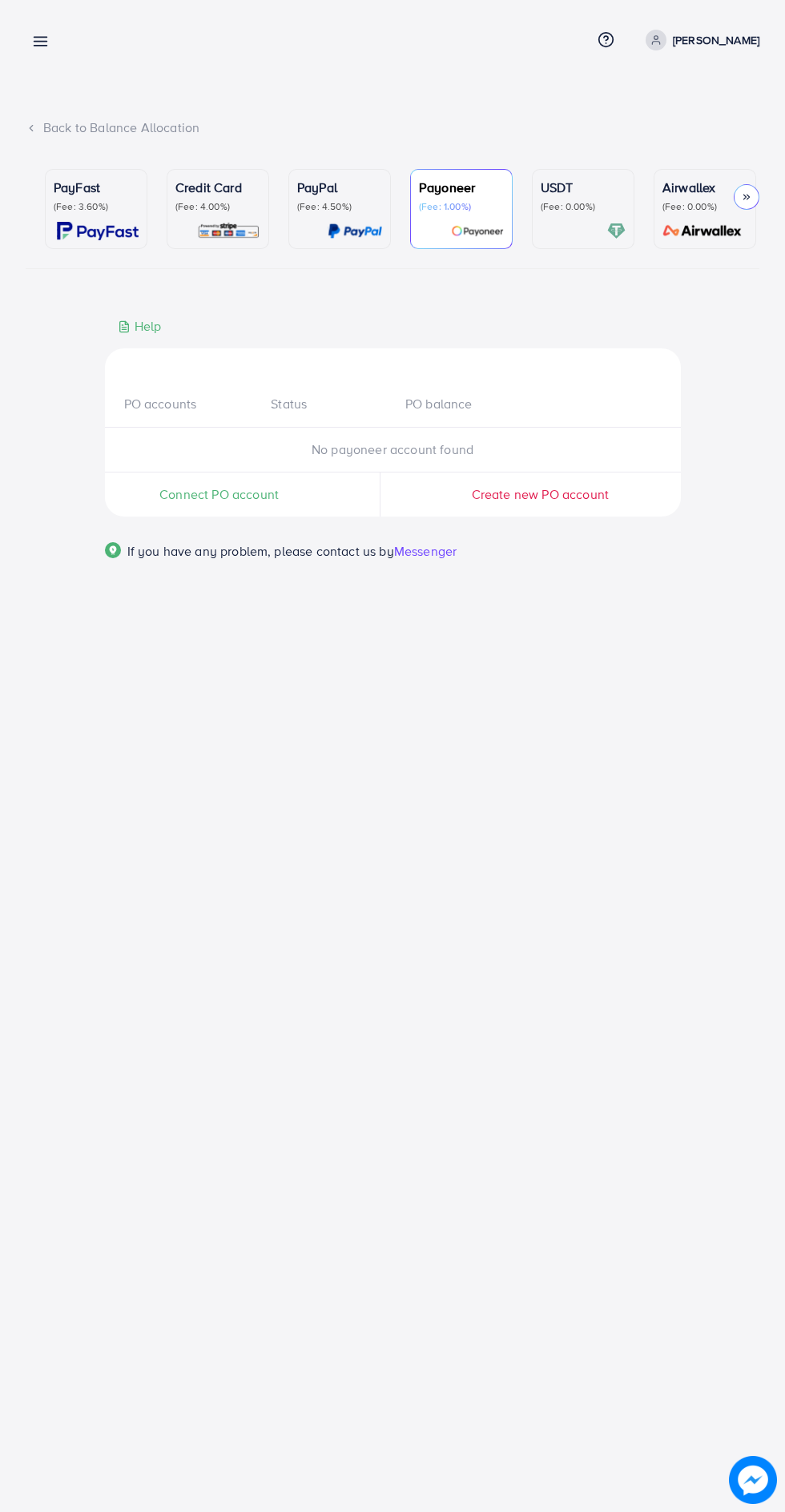
click at [310, 211] on p "(Fee: 4.50%)" at bounding box center [340, 206] width 85 height 12
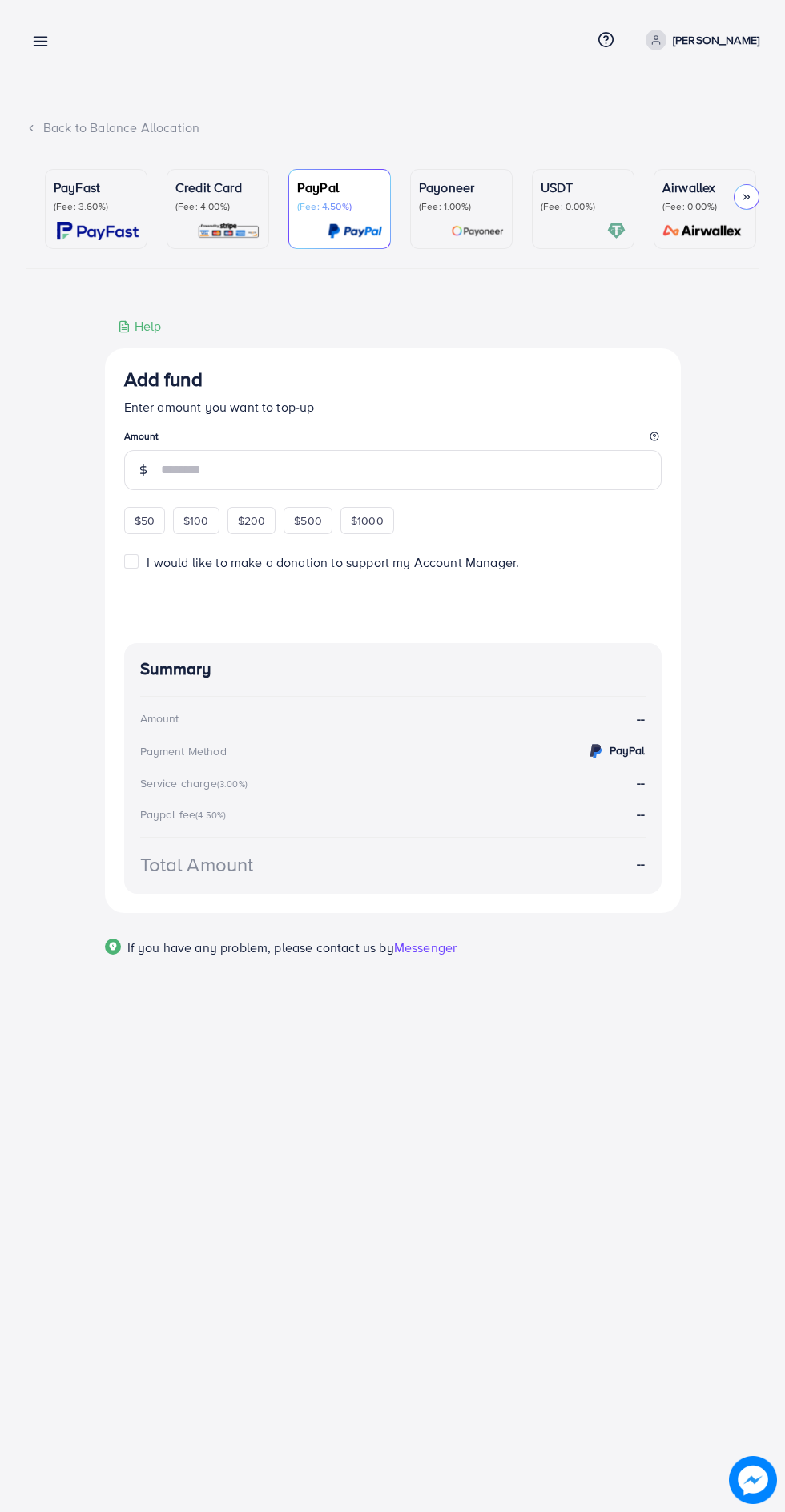
click at [144, 524] on span "$50" at bounding box center [145, 520] width 20 height 16
type input "**"
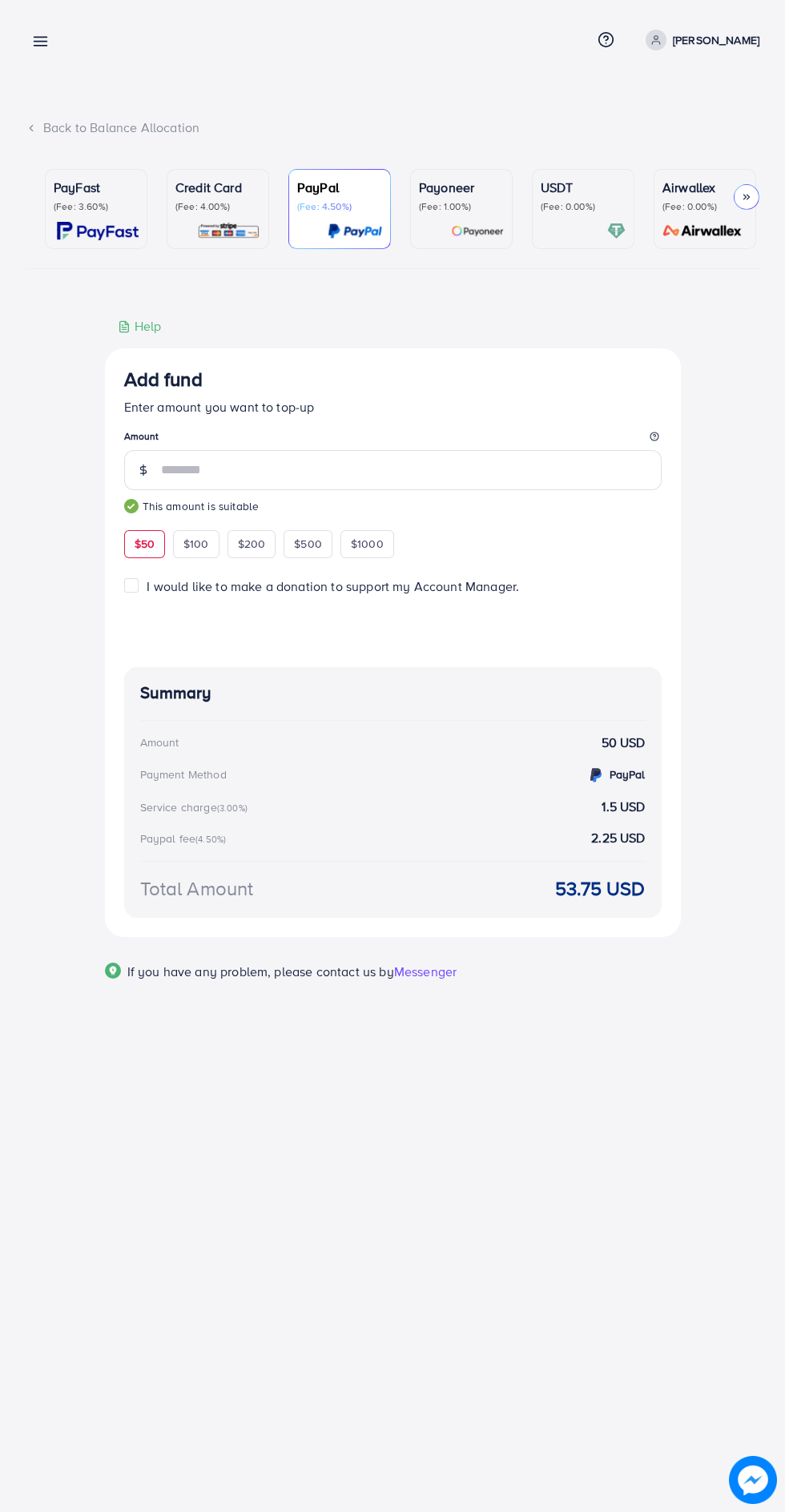
click at [563, 192] on p "USDT" at bounding box center [584, 187] width 85 height 19
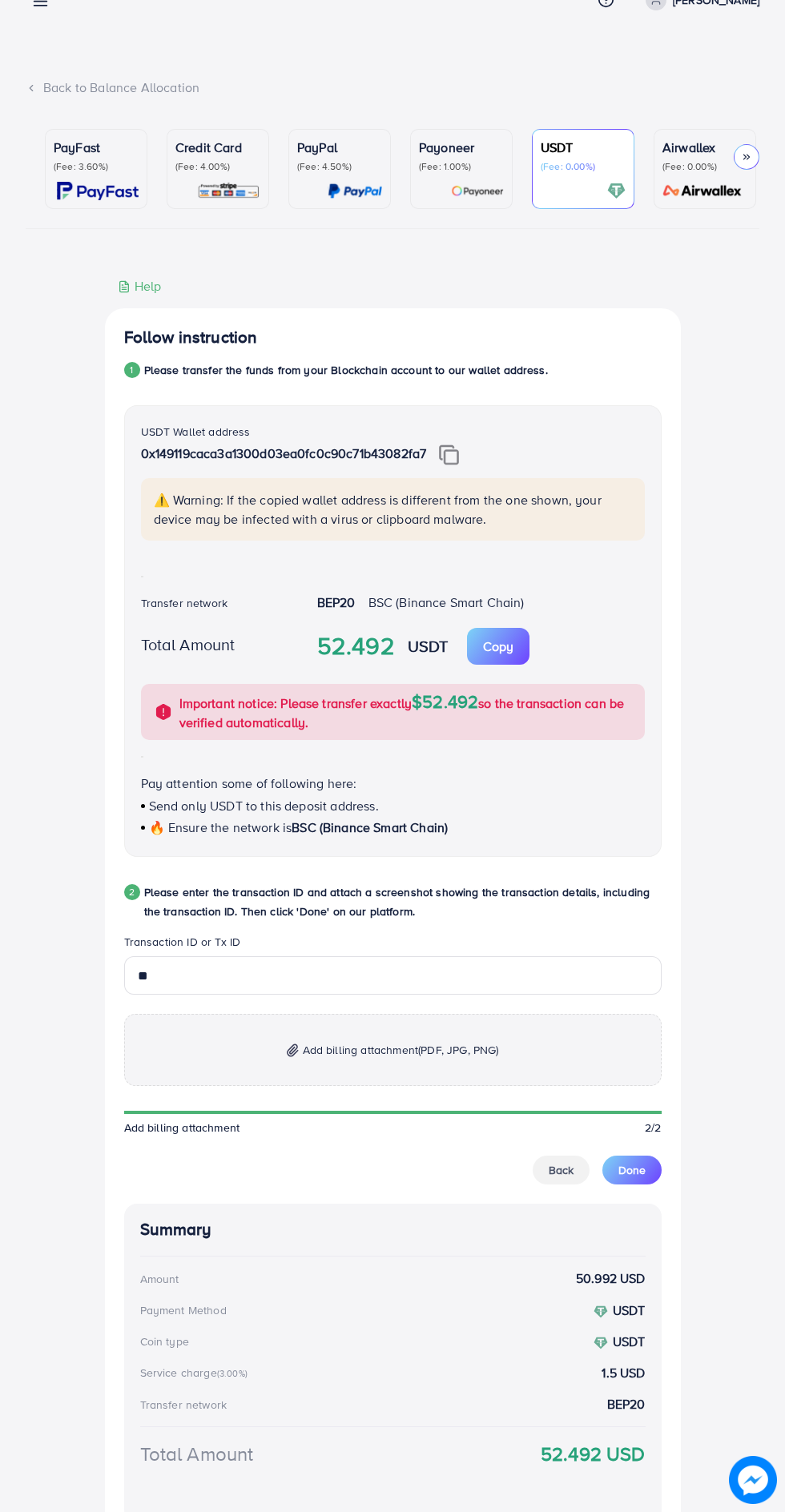
scroll to position [182, 0]
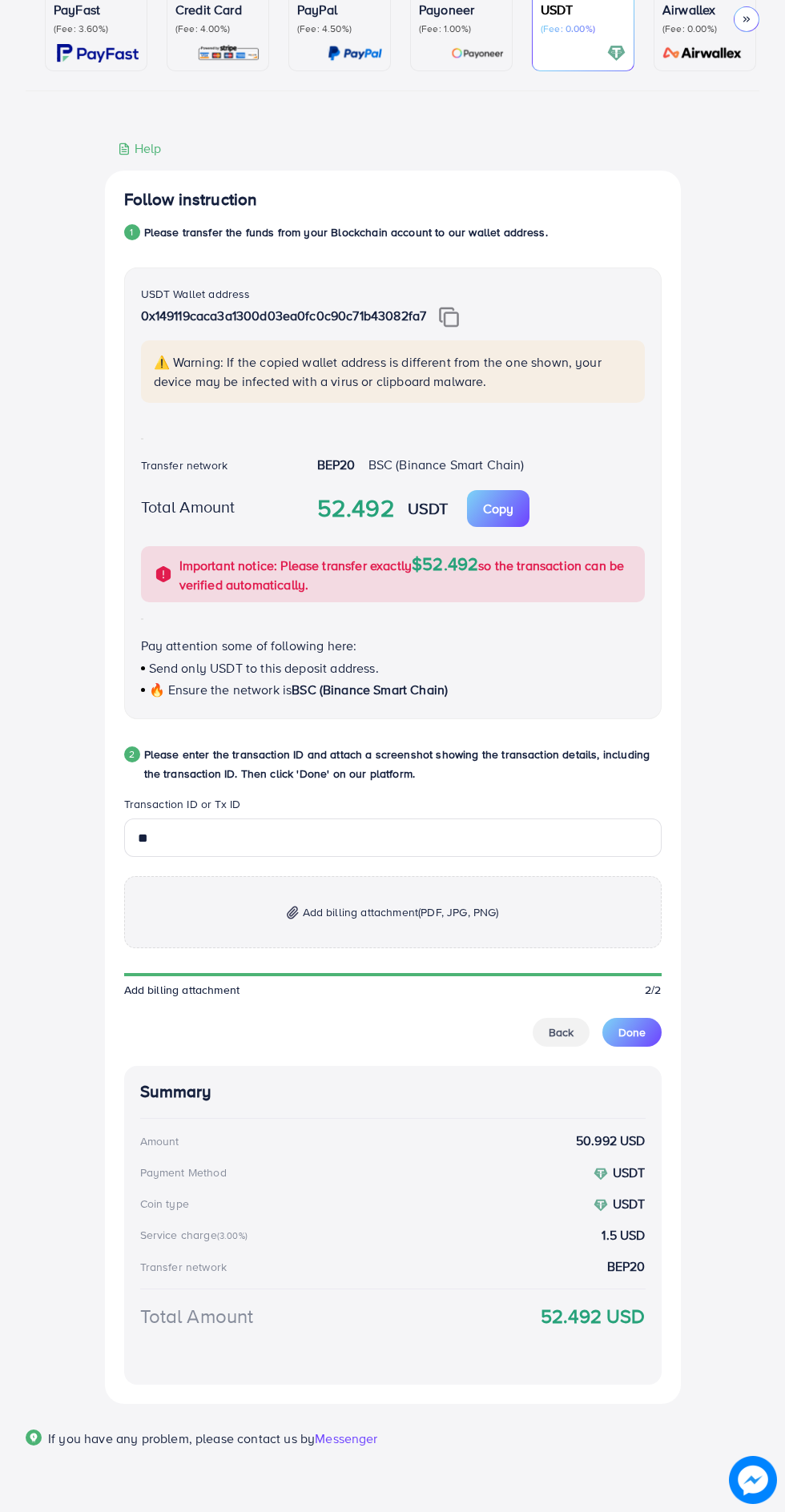
click at [561, 1032] on span "Back" at bounding box center [561, 1032] width 25 height 16
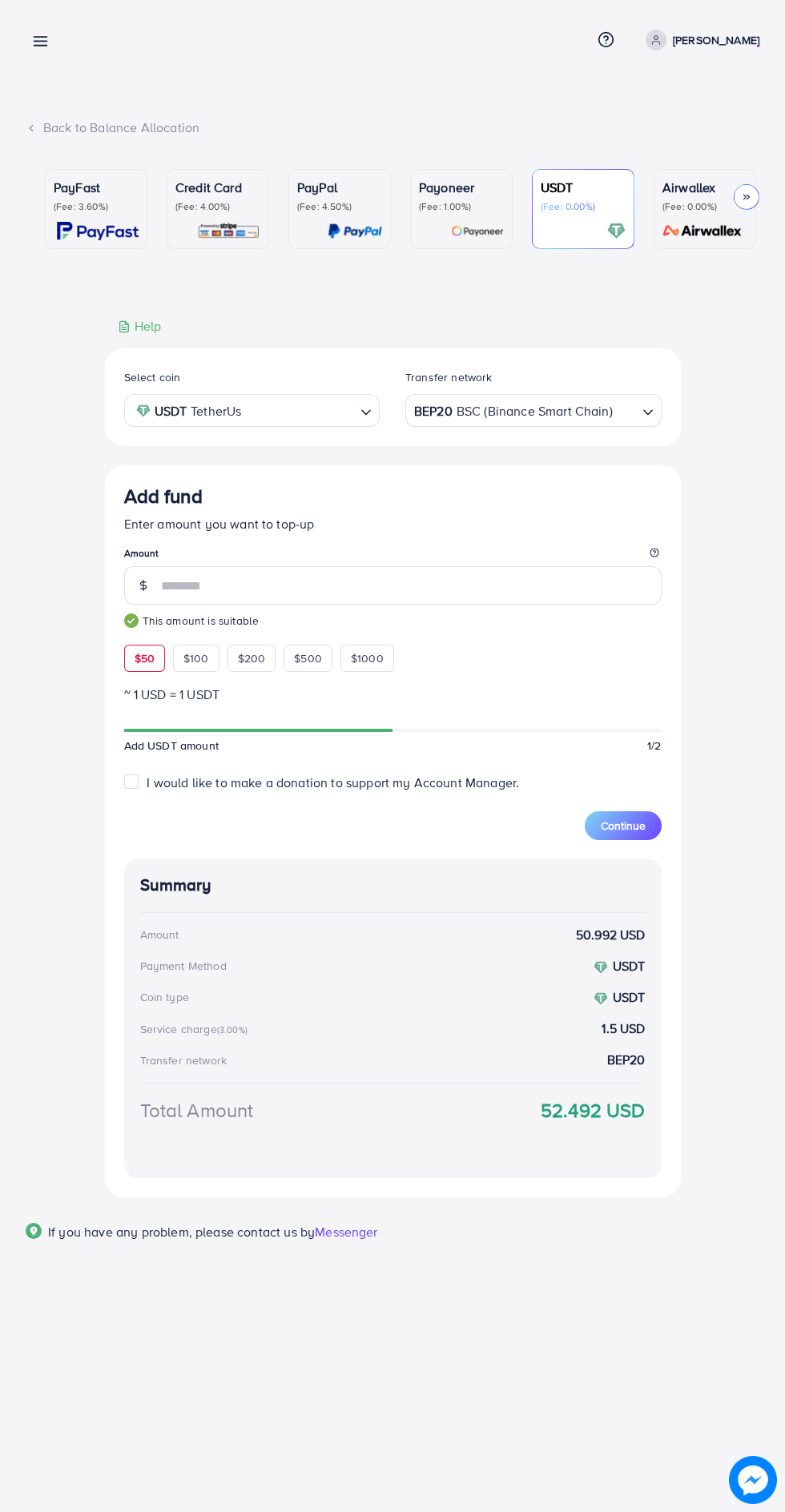
scroll to position [0, 0]
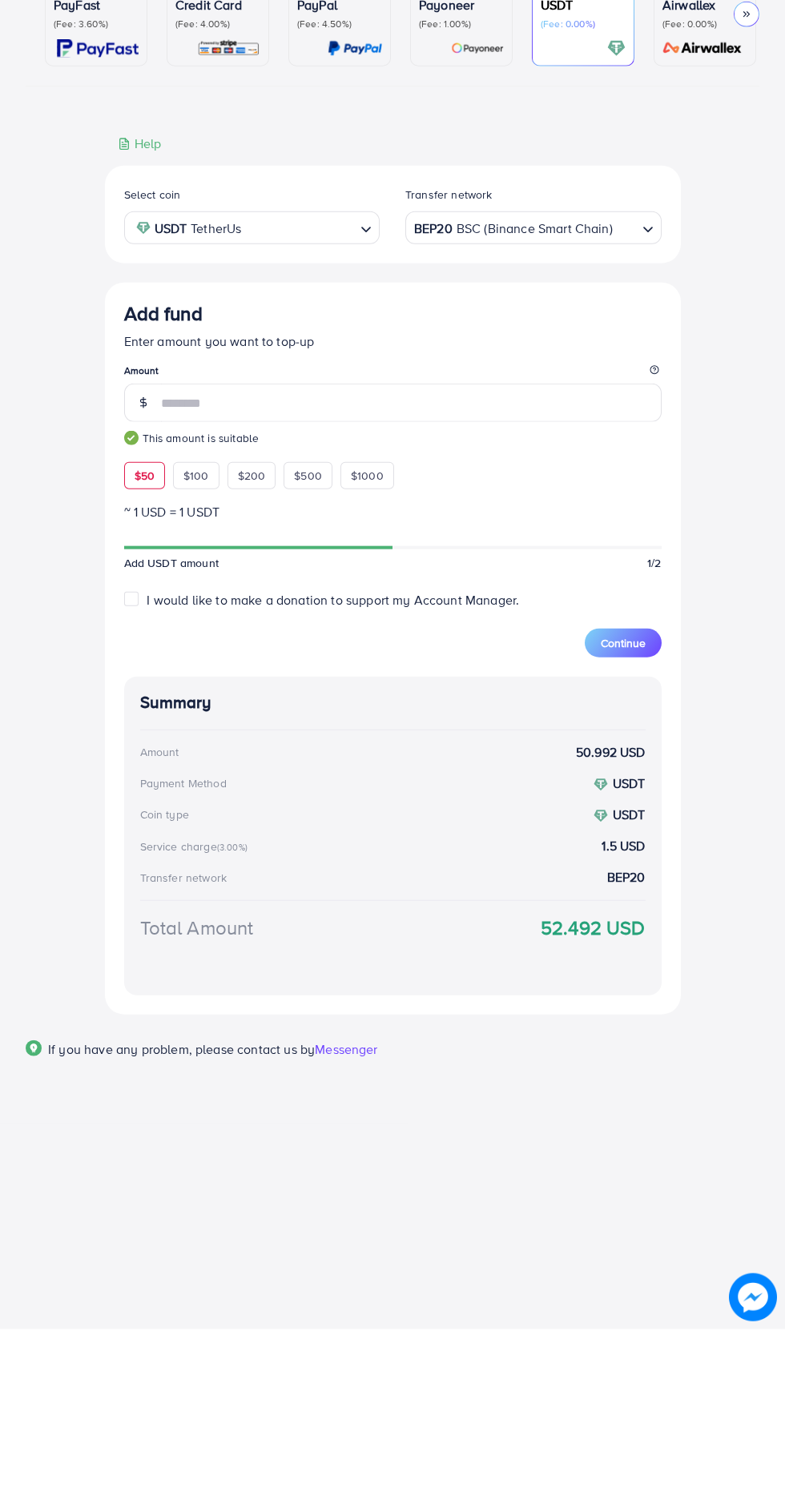
click at [447, 415] on div "BEP20 BSC (Binance Smart Chain)" at bounding box center [524, 409] width 226 height 28
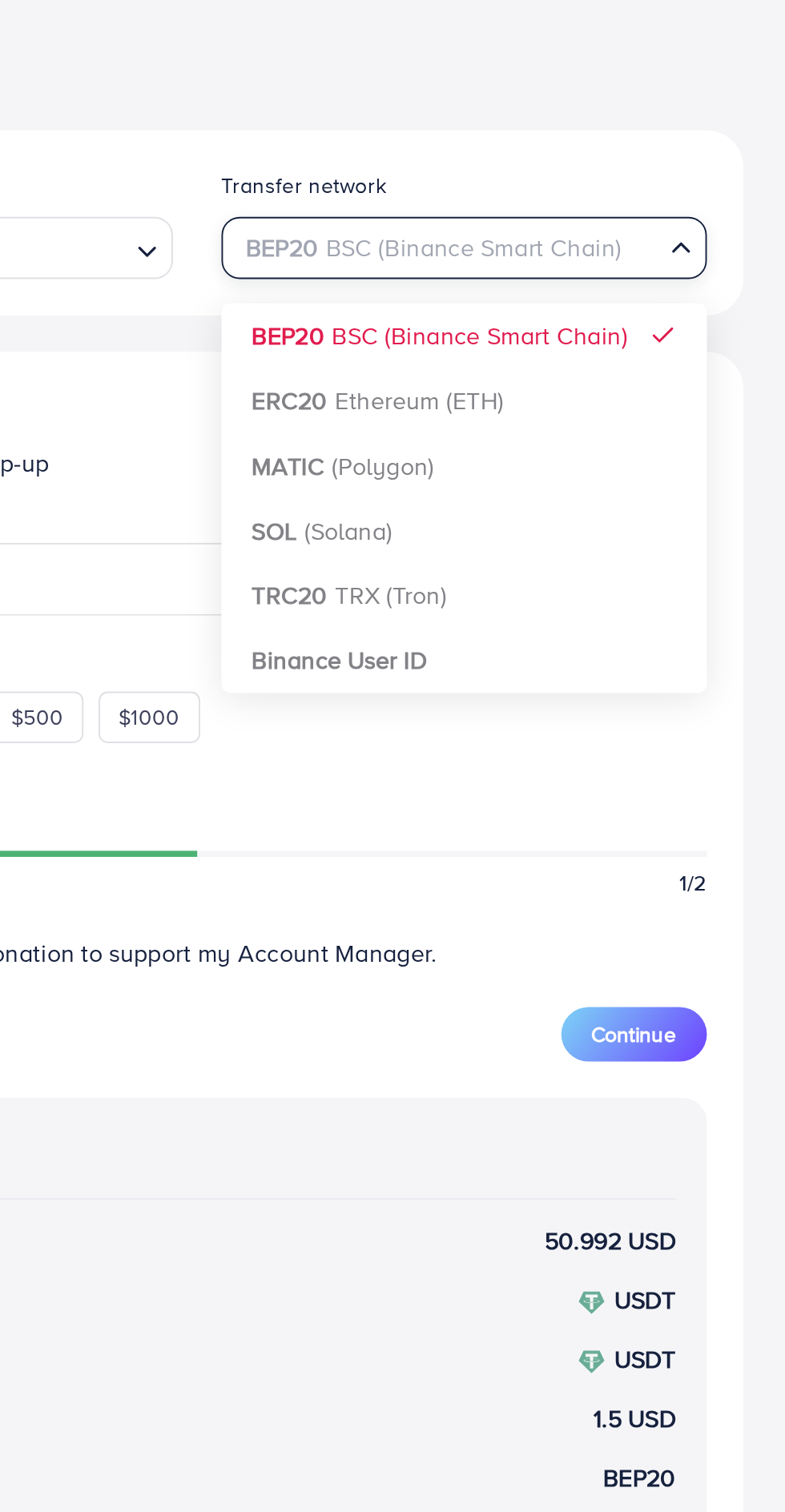
click at [607, 600] on div "Select coin USDT TetherUs Loading... Transfer network BEP20 BSC (Binance Smart …" at bounding box center [393, 773] width 576 height 849
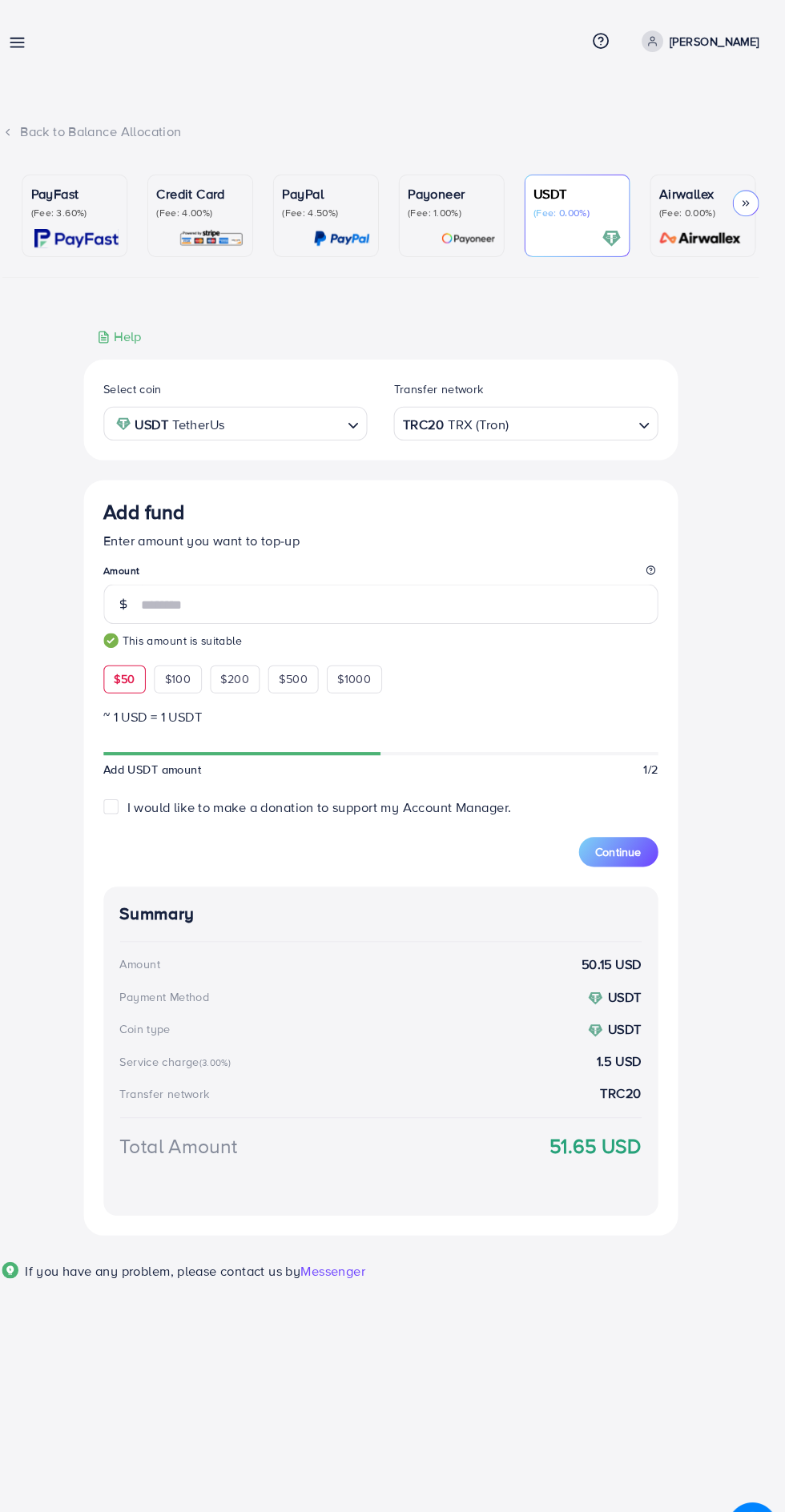
click at [653, 840] on button "Continue" at bounding box center [624, 825] width 77 height 29
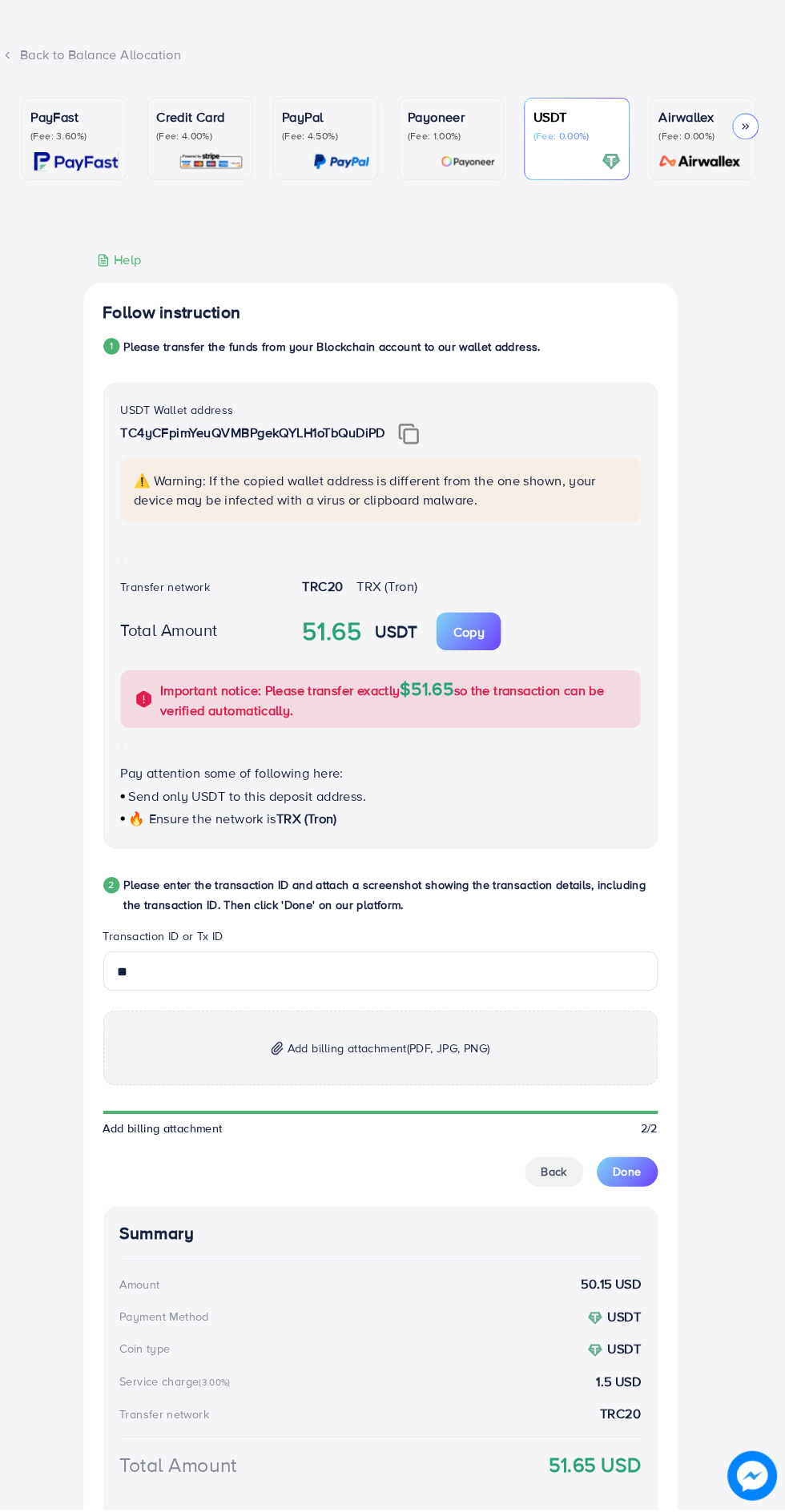
scroll to position [25, 0]
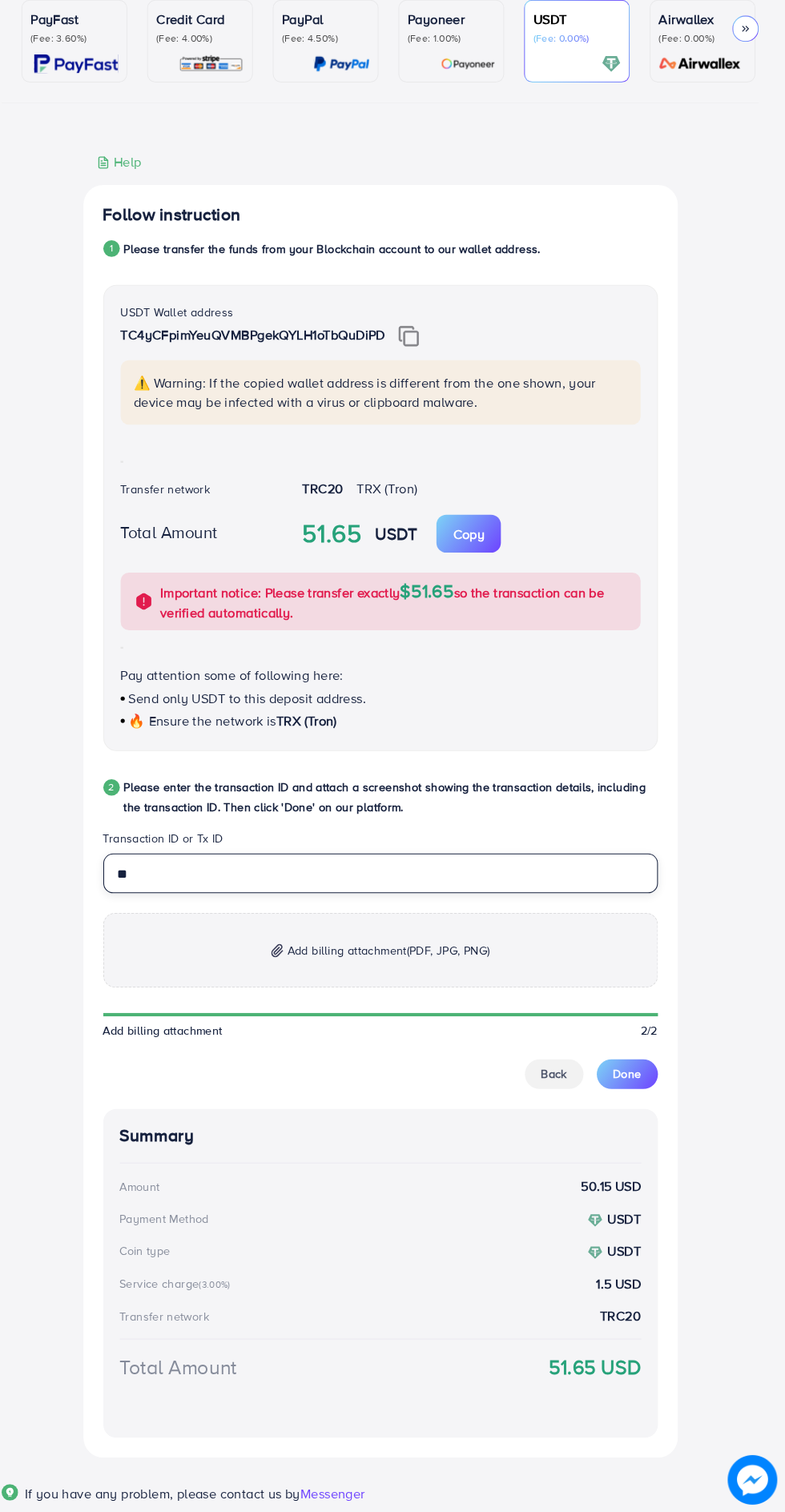
click at [507, 898] on input "**" at bounding box center [393, 892] width 538 height 38
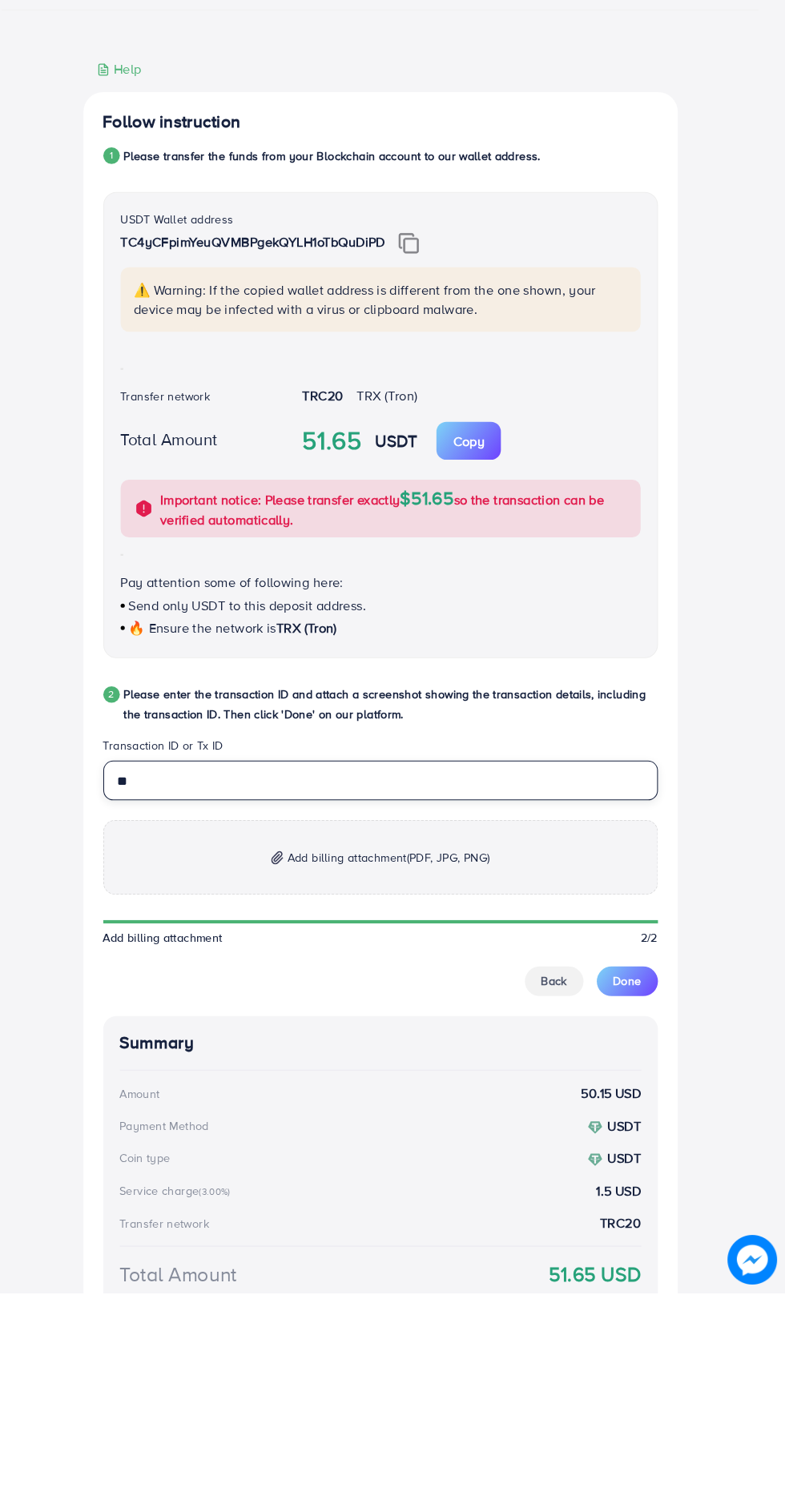
type input "*"
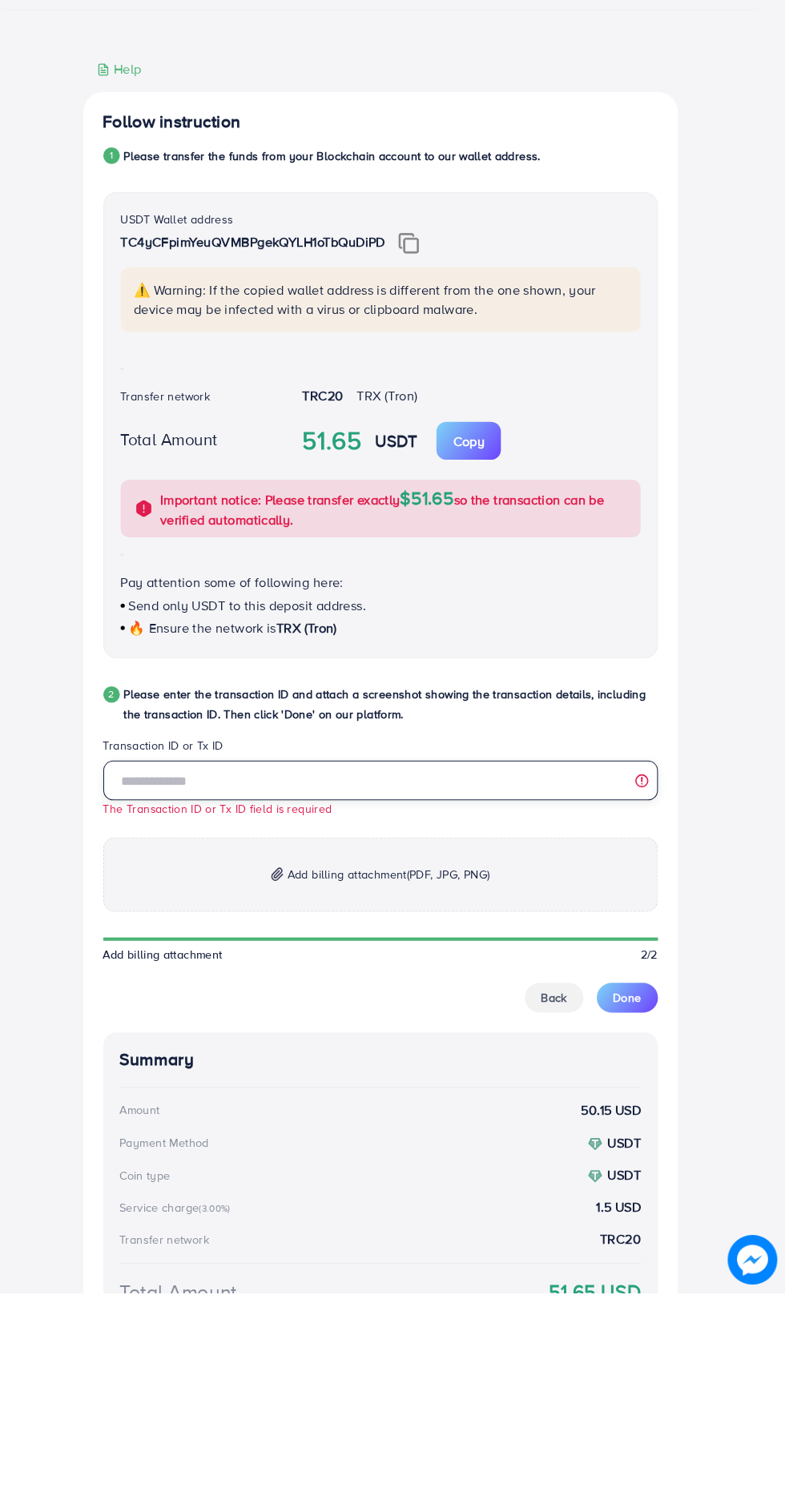
paste input "**********"
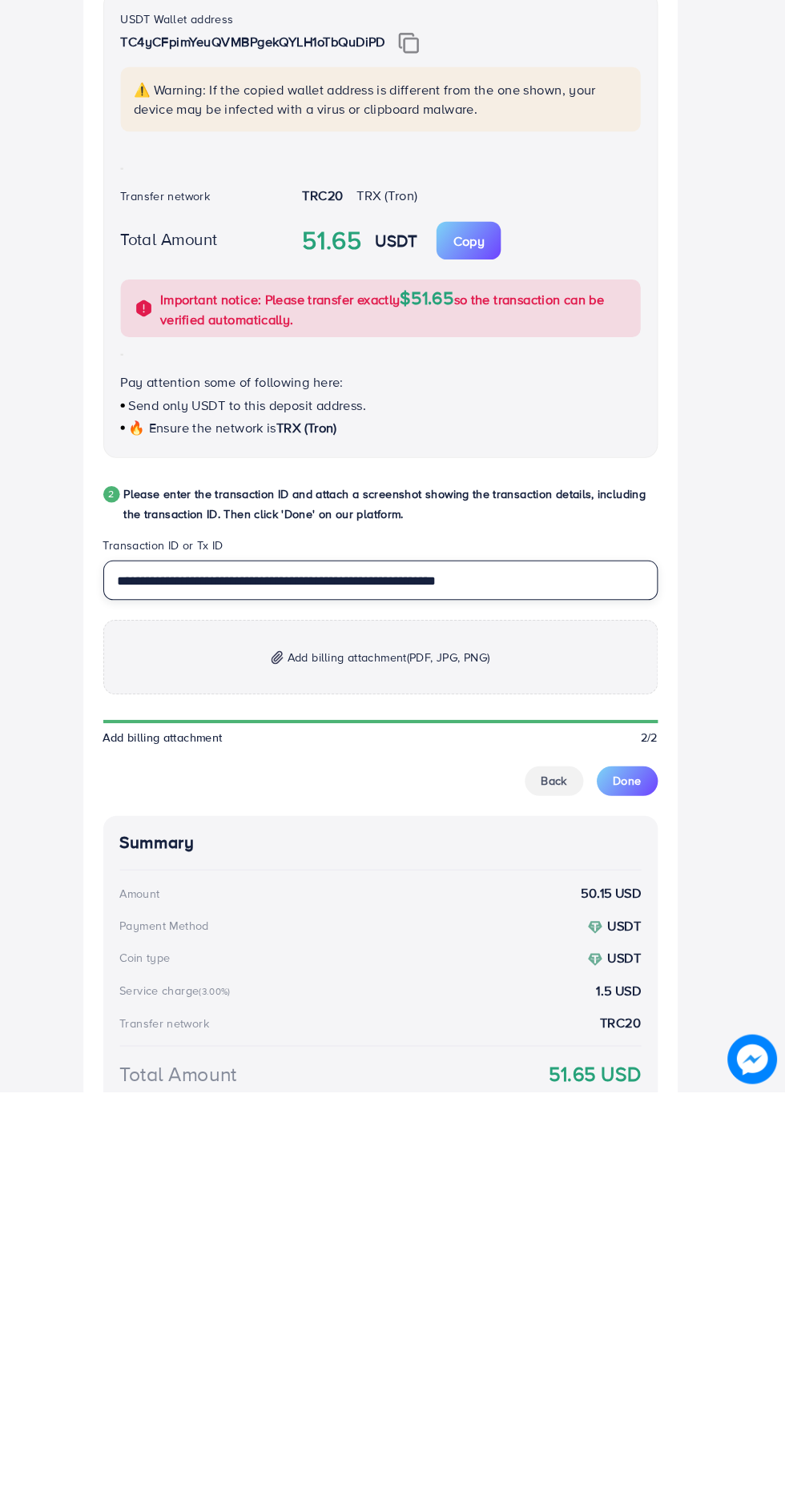
type input "**********"
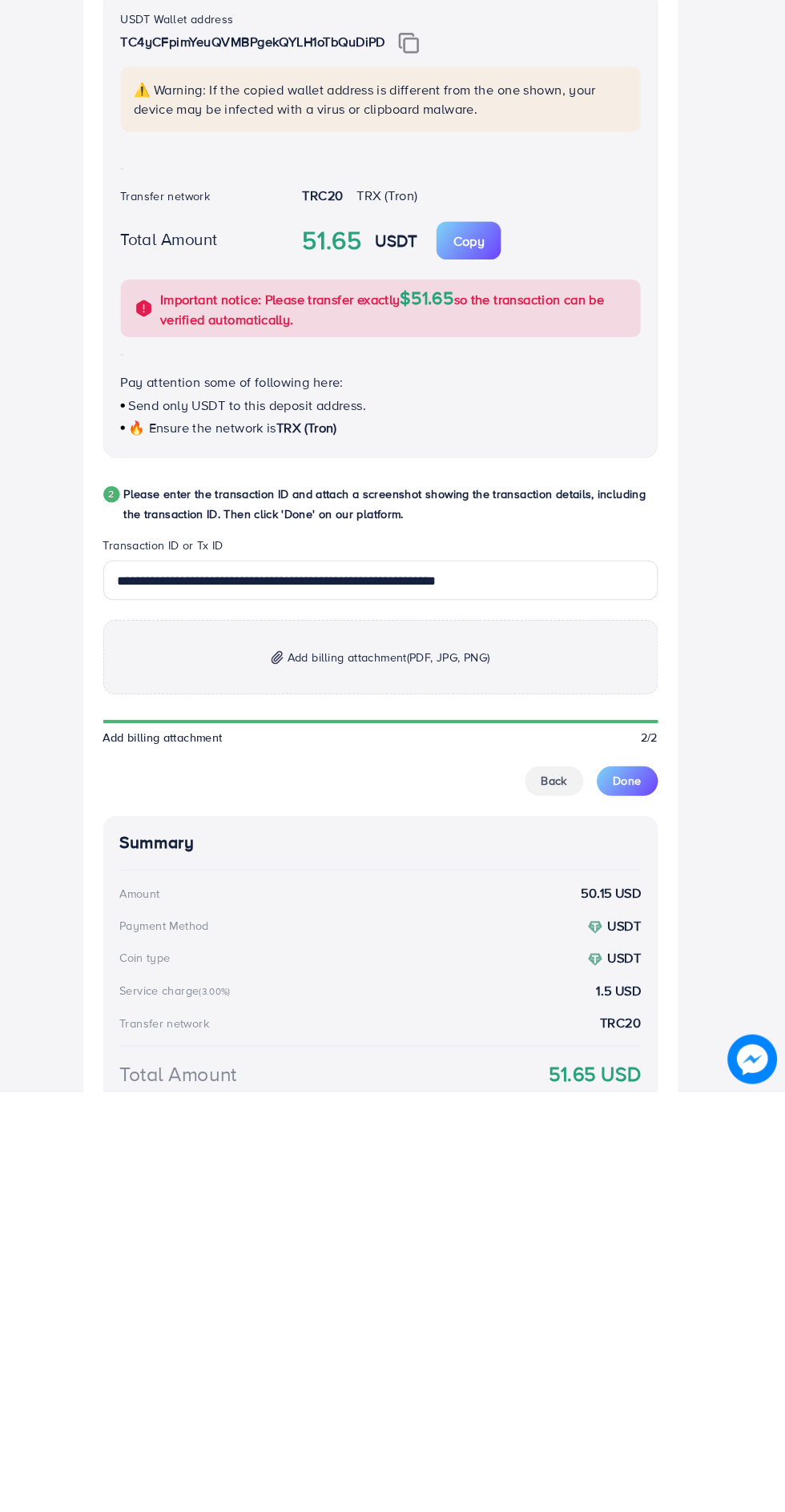
click at [508, 1089] on p "Add billing attachment (PDF, JPG, PNG)" at bounding box center [393, 1090] width 538 height 72
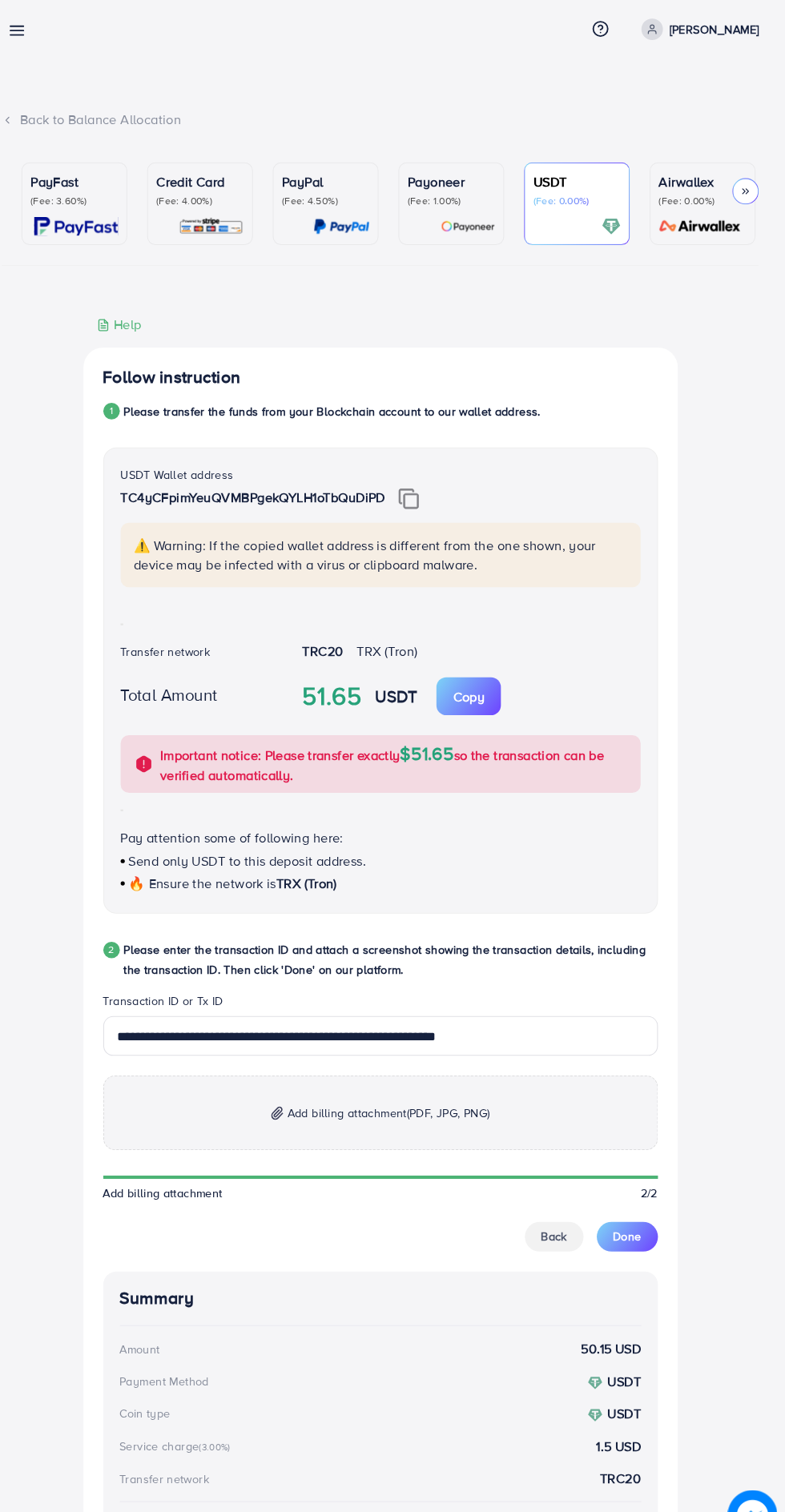
scroll to position [0, 0]
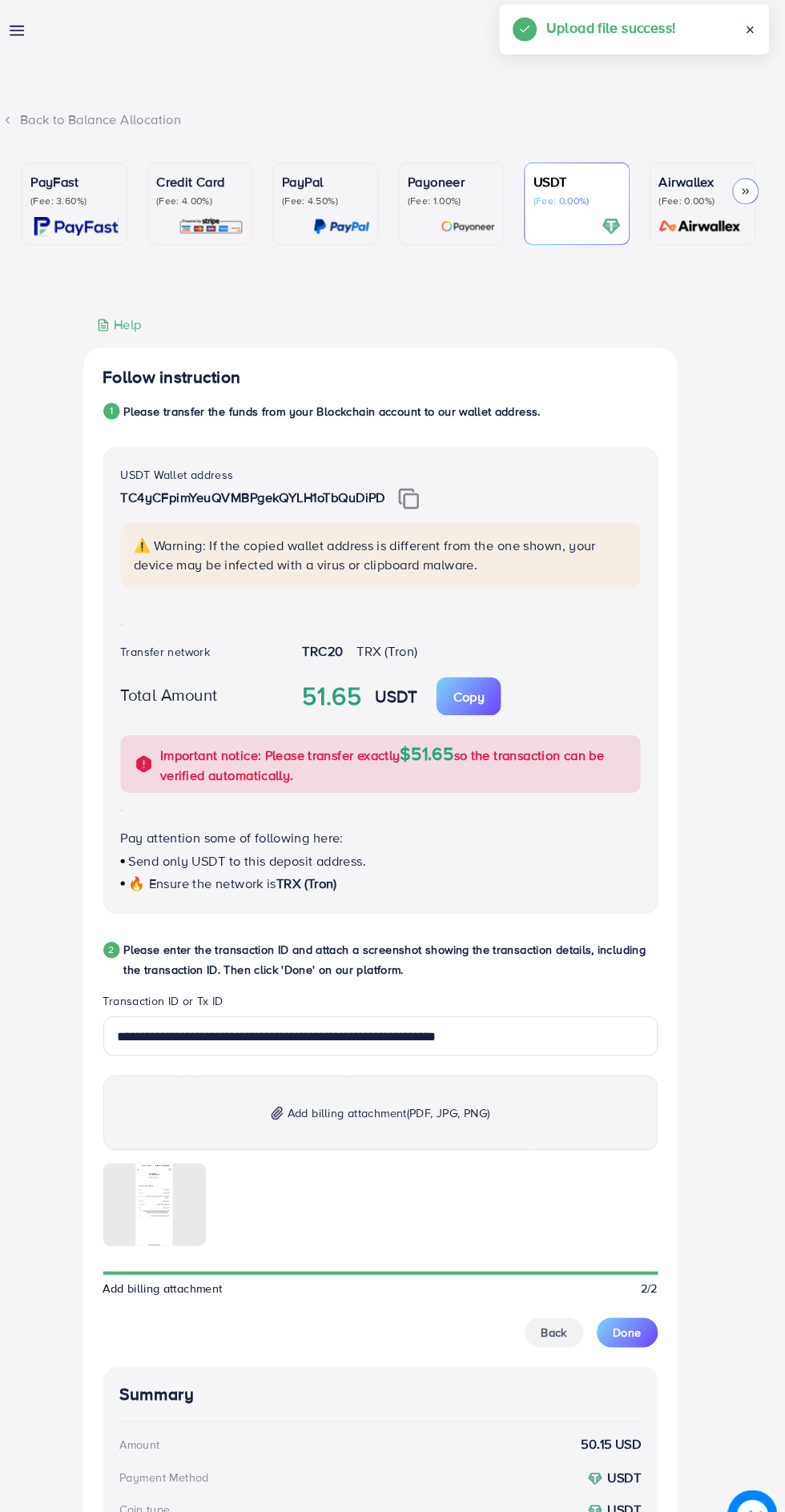
click at [643, 1311] on span "Done" at bounding box center [632, 1303] width 27 height 16
